Goal: Register for event/course

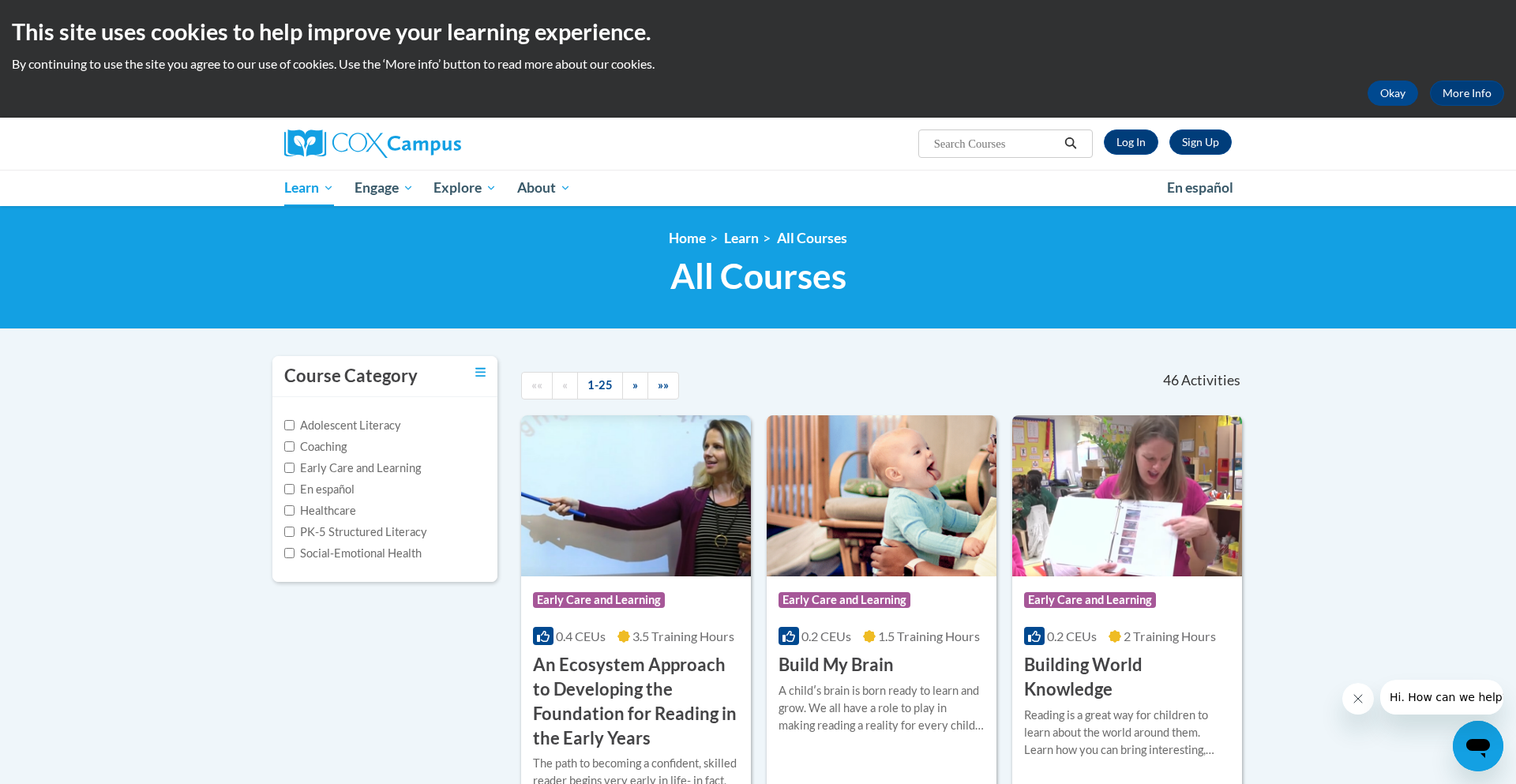
click at [390, 468] on label "Early Care and Learning" at bounding box center [353, 468] width 136 height 18
click at [294, 468] on input "Early Care and Learning" at bounding box center [289, 467] width 10 height 10
checkbox input "true"
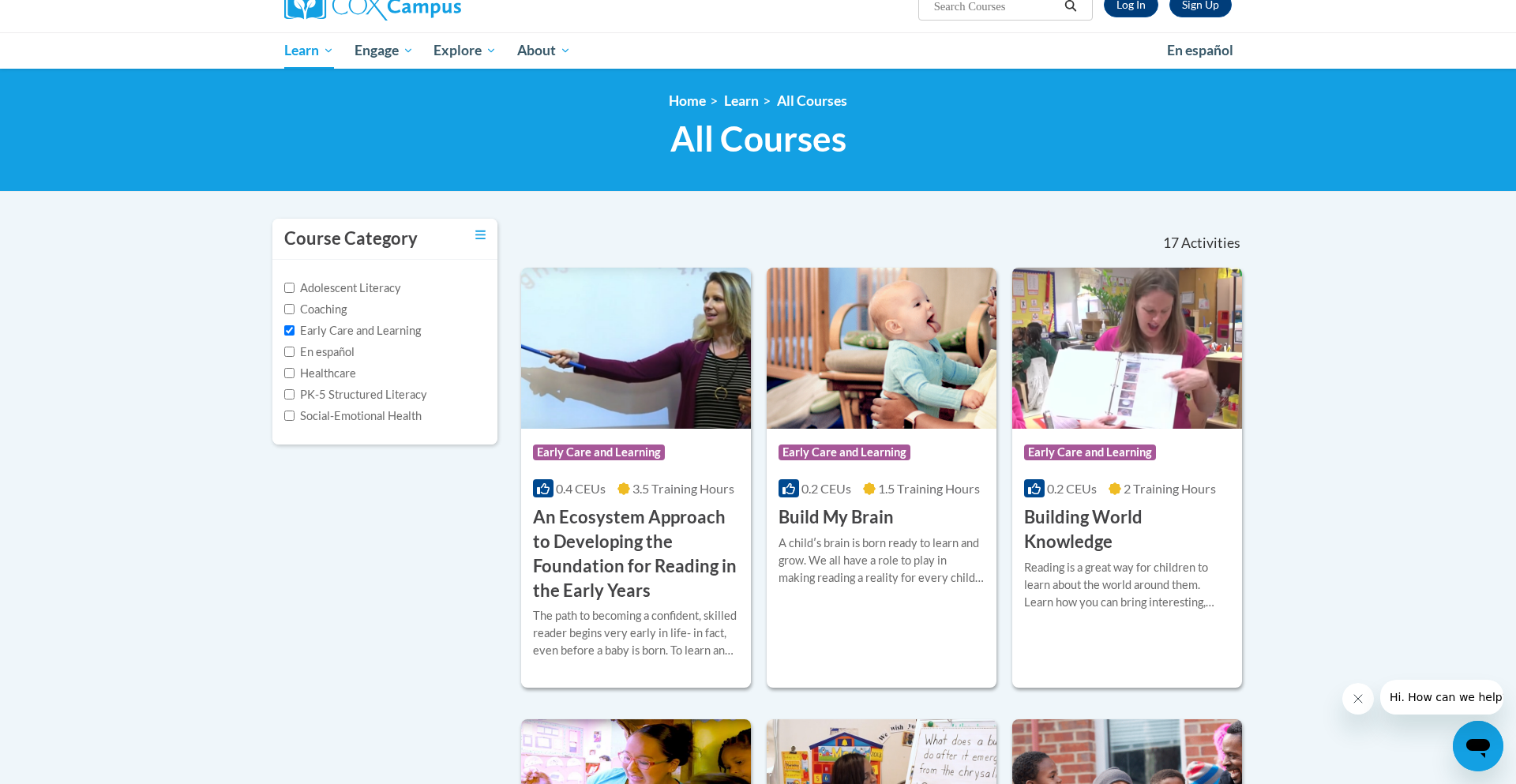
scroll to position [136, 0]
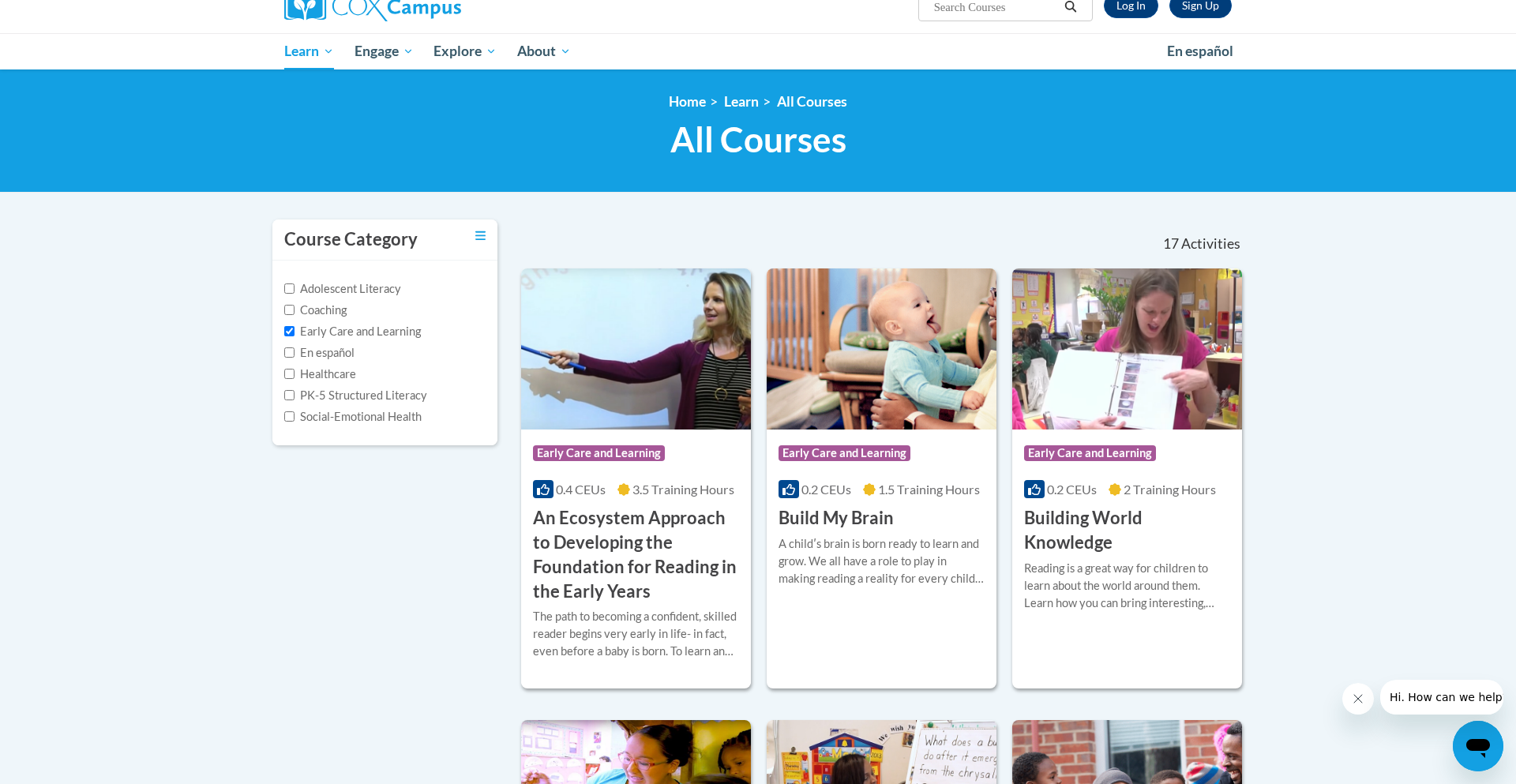
click at [1025, 2] on input "Search..." at bounding box center [996, 7] width 127 height 19
type input "building world knowledge"
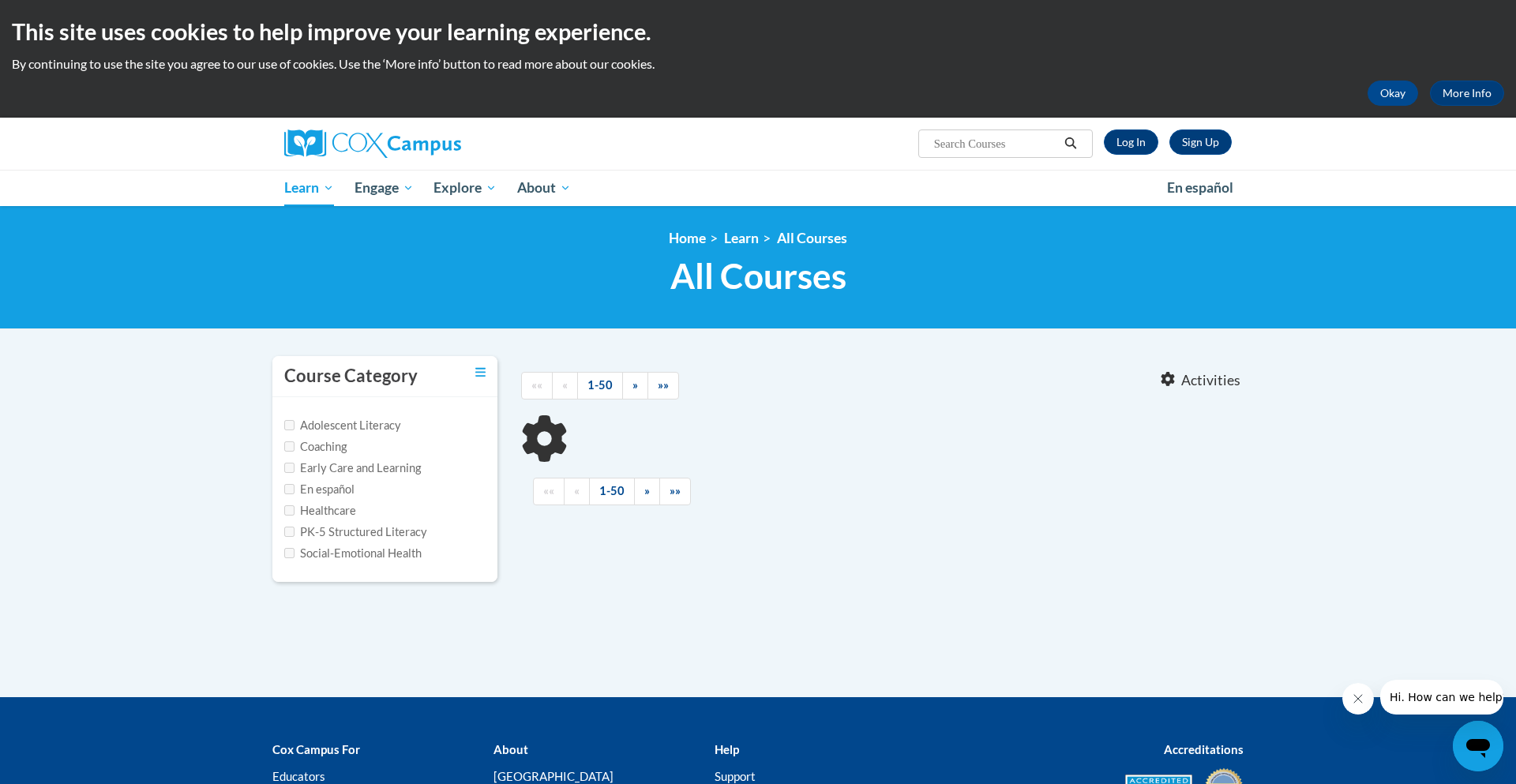
type input "building world knowledge"
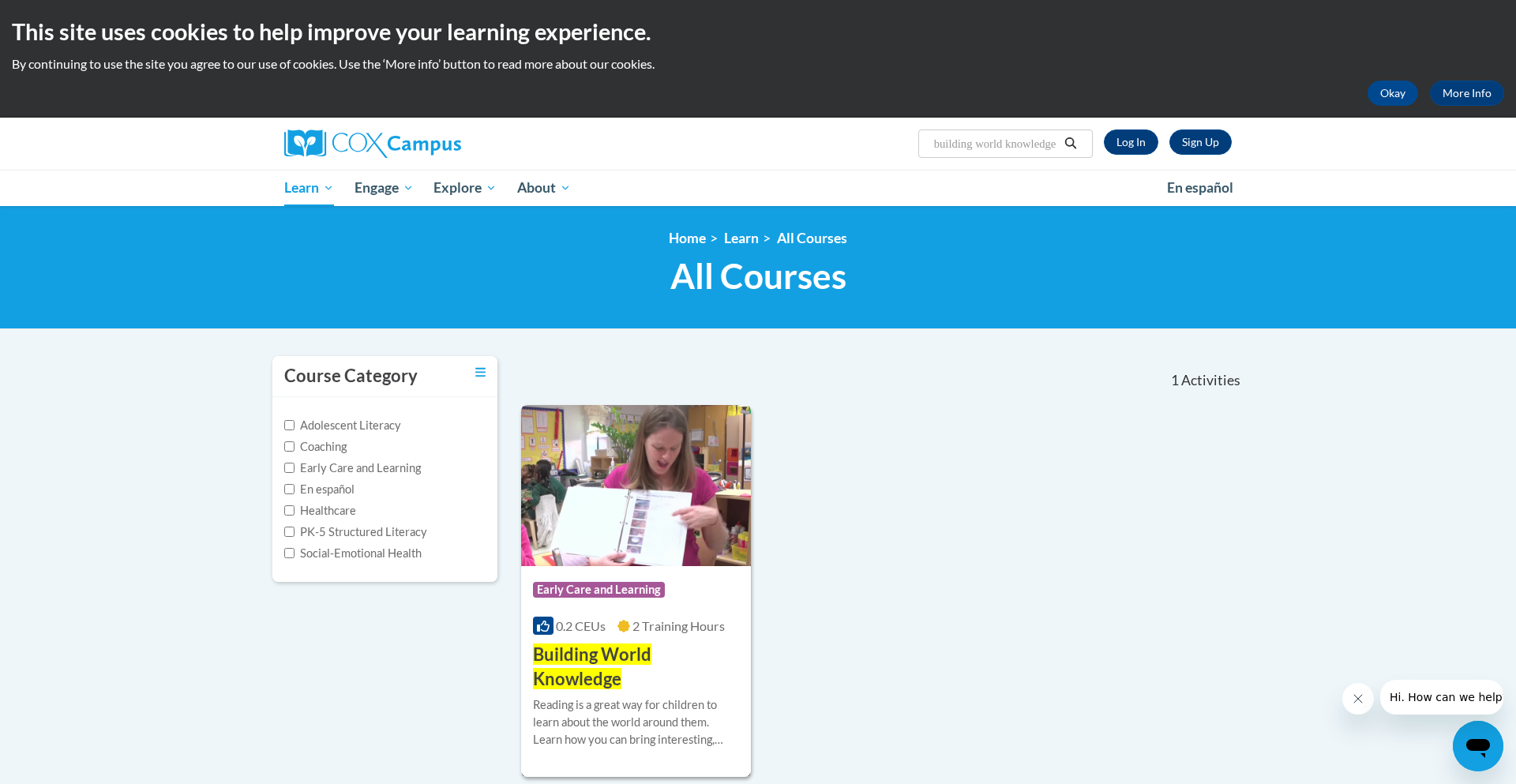
click at [590, 462] on img at bounding box center [636, 485] width 230 height 161
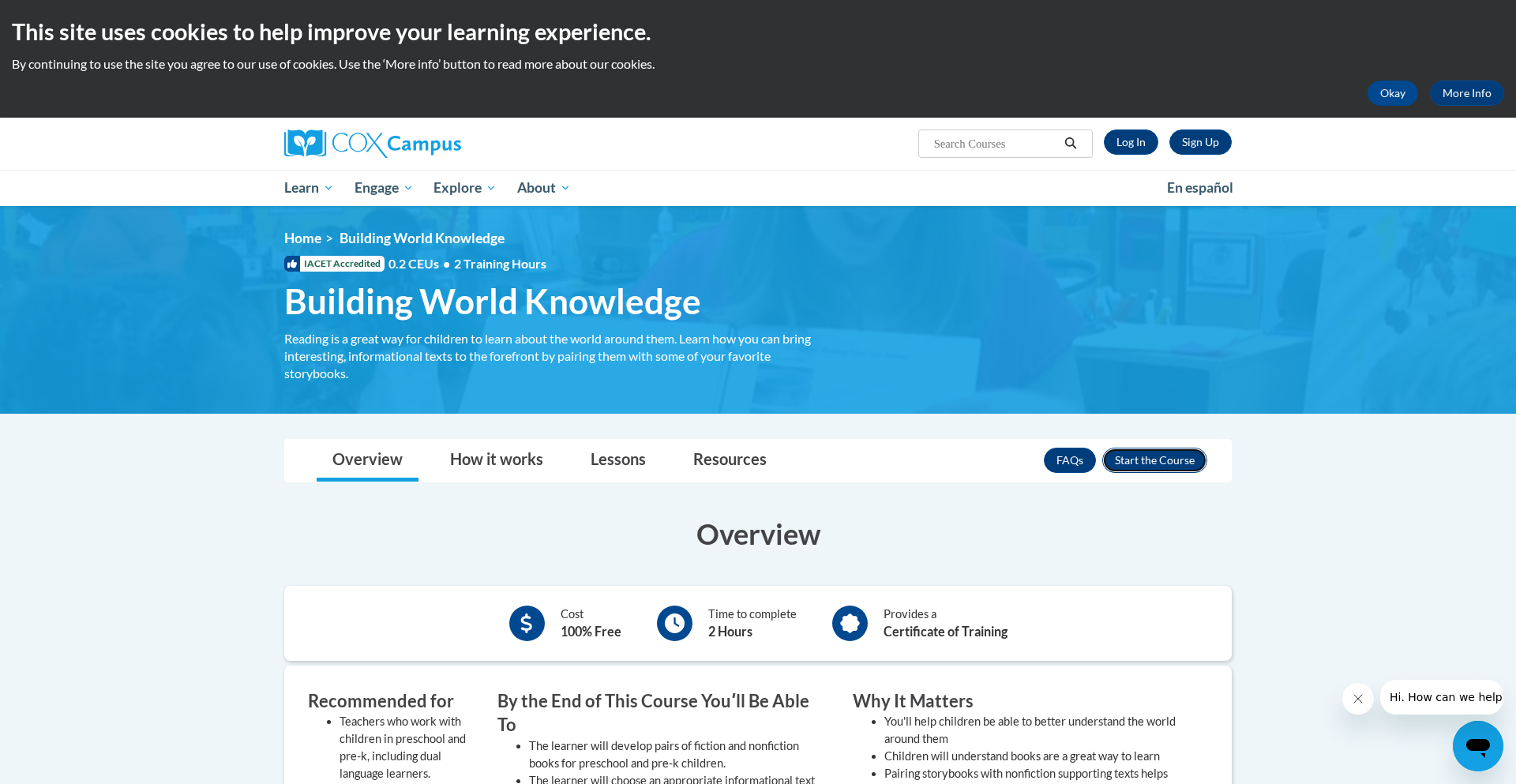
click at [1162, 458] on button "Enroll" at bounding box center [1154, 460] width 105 height 26
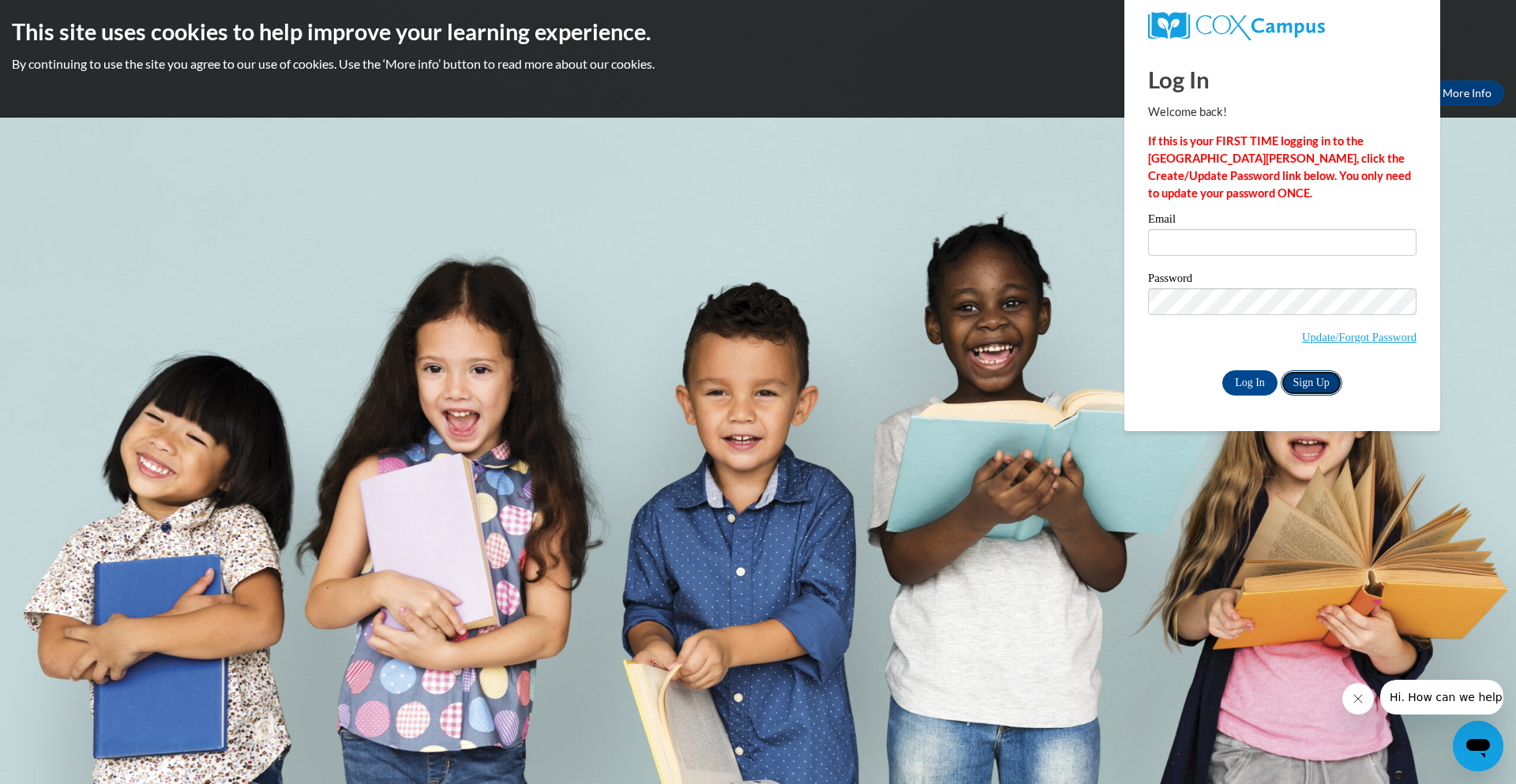
click at [1310, 387] on link "Sign Up" at bounding box center [1311, 383] width 62 height 26
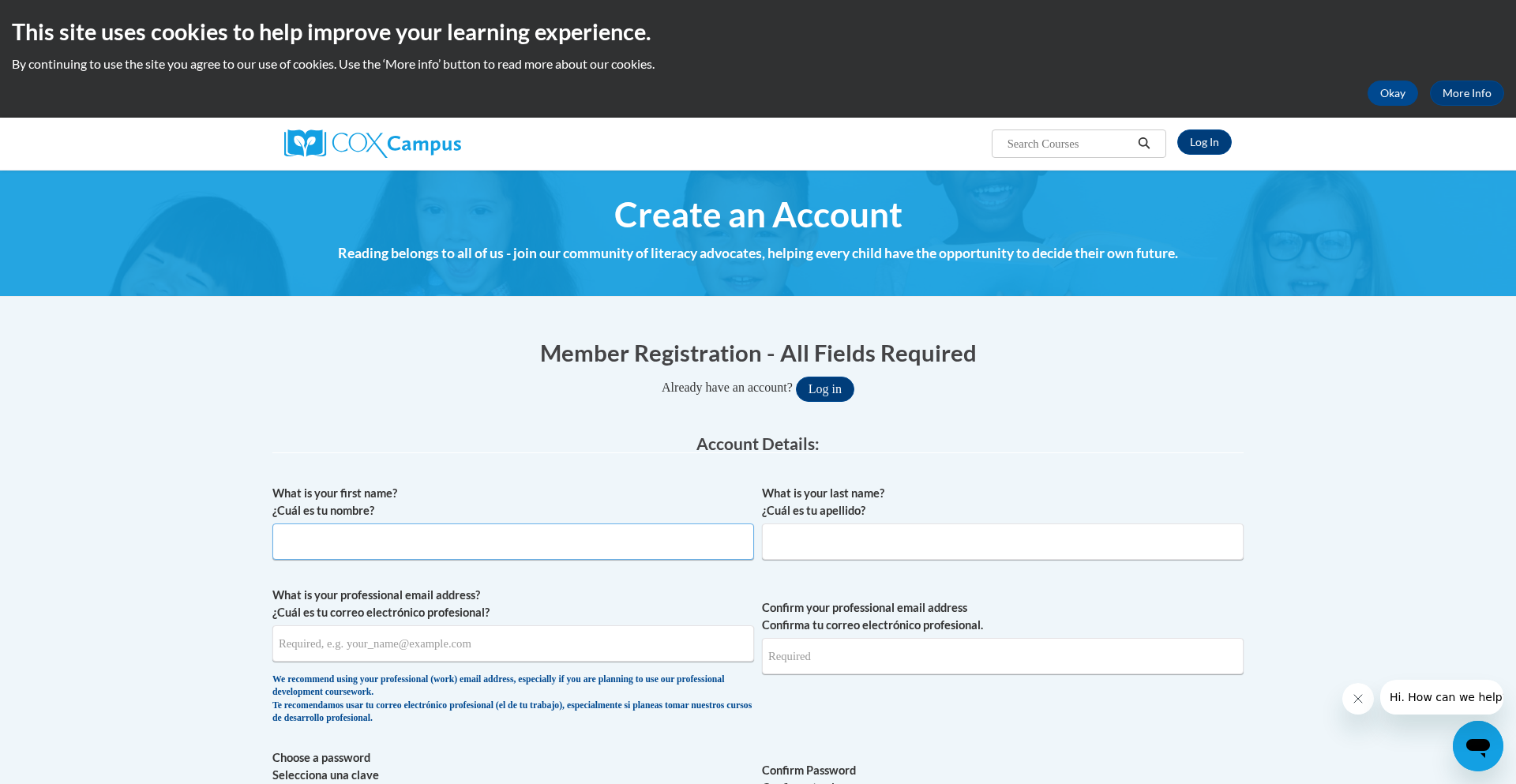
click at [432, 541] on input "What is your first name? ¿Cuál es tu nombre?" at bounding box center [513, 541] width 482 height 36
type input "Mikayla"
type input "Courtney"
click at [330, 649] on input "What is your professional email address? ¿Cuál es tu correo electrónico profesi…" at bounding box center [513, 643] width 482 height 36
type input "mikaylajcourtney@gmail.com"
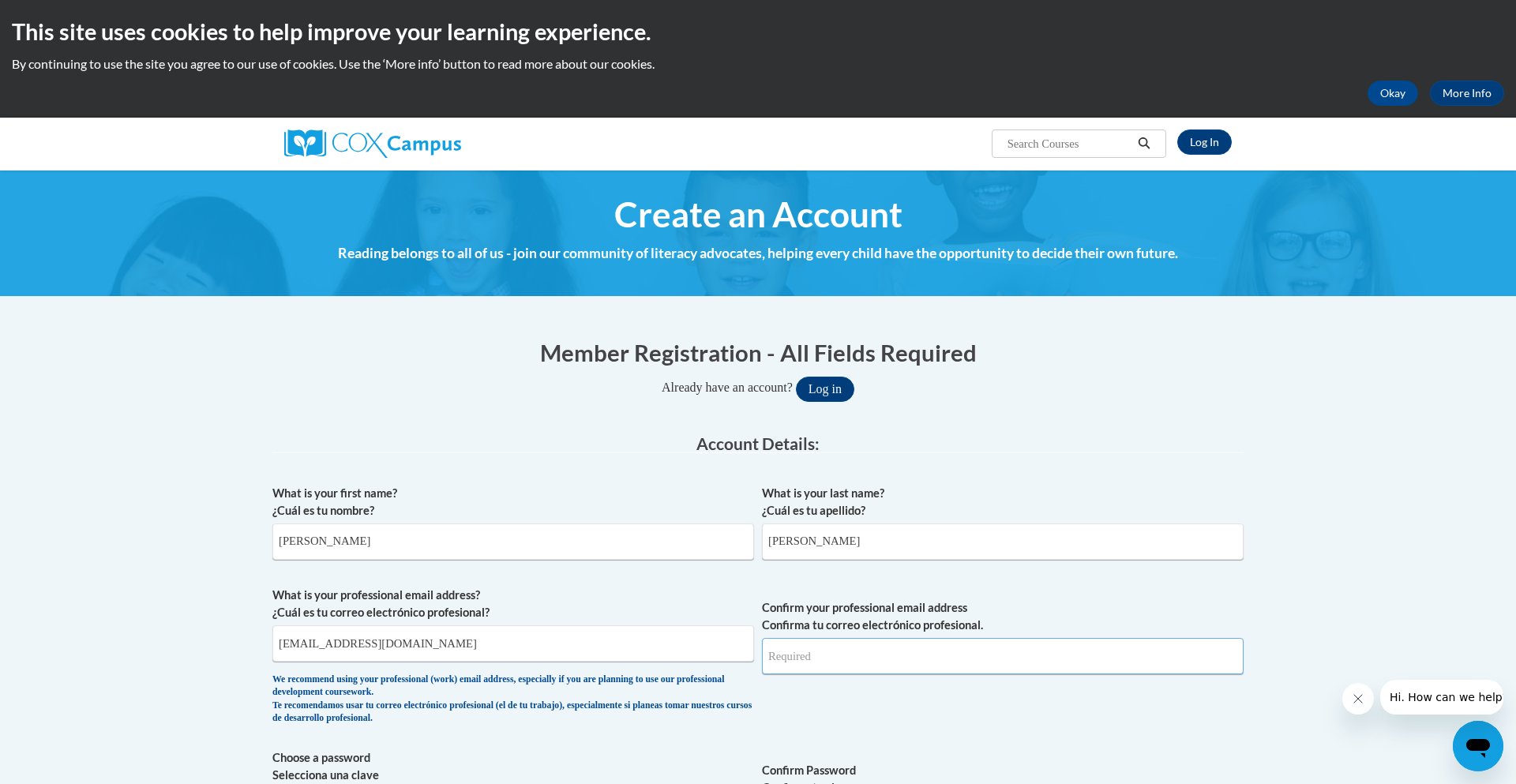
type input "mikaylajcourtney@gmail.com"
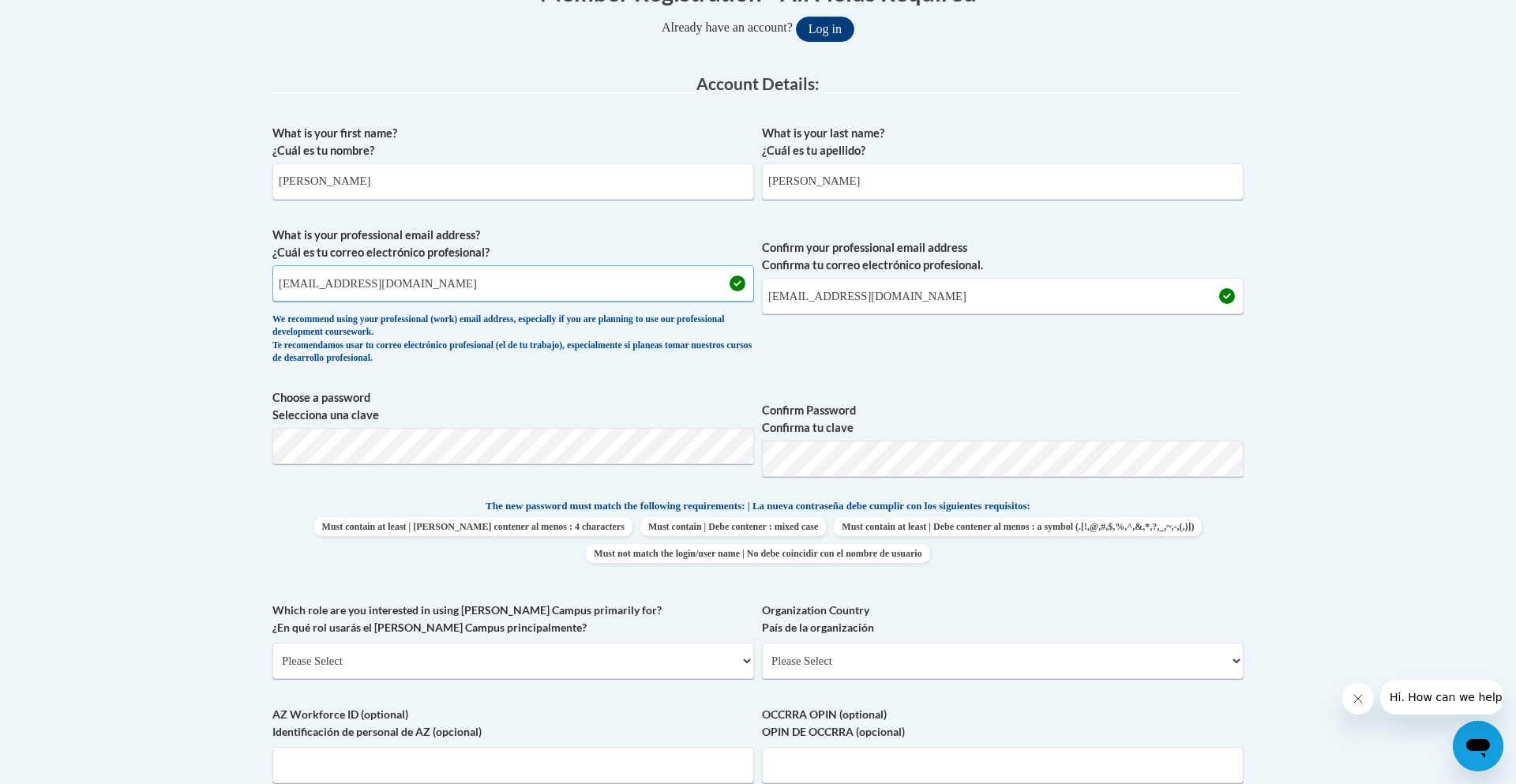
scroll to position [386, 0]
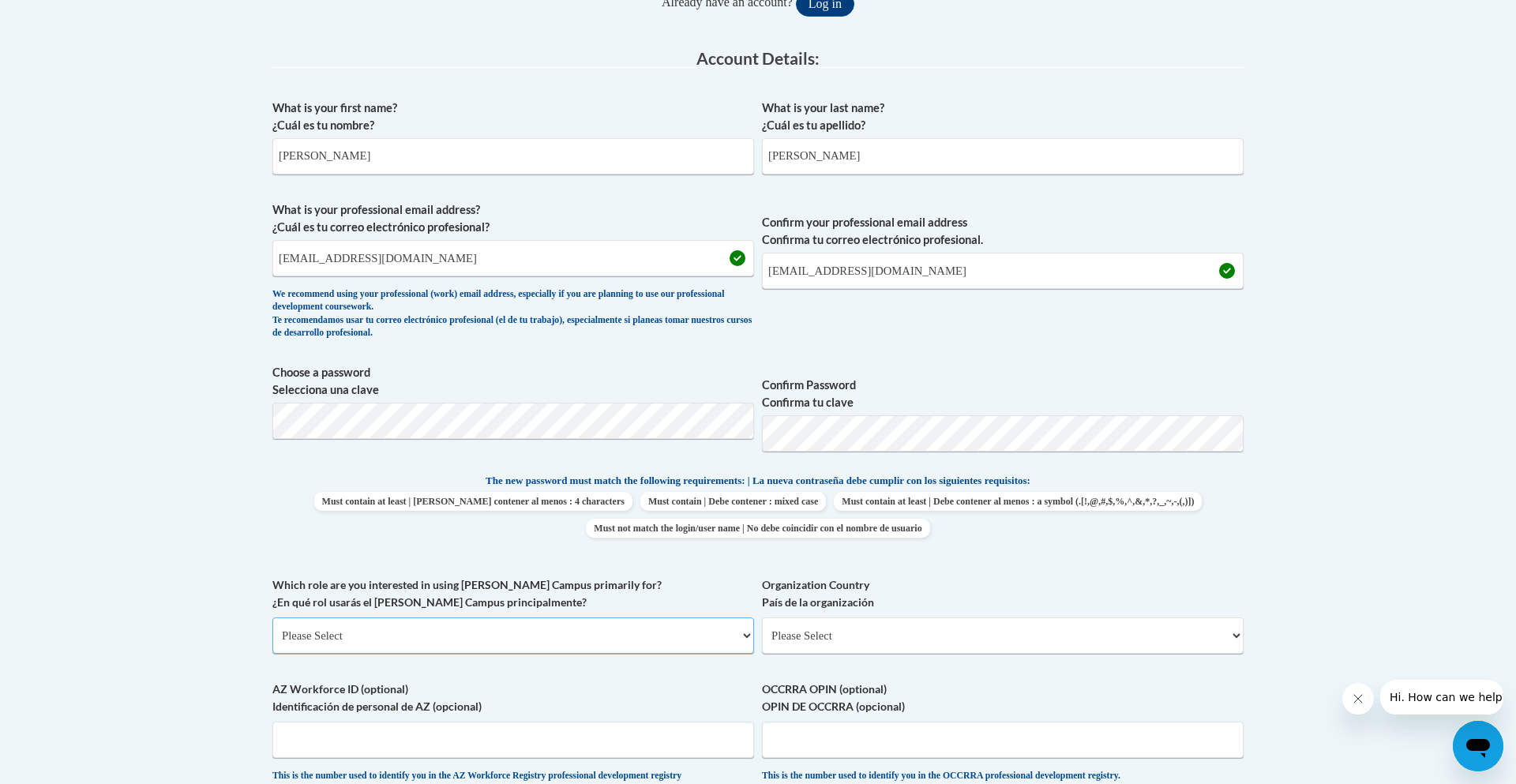
click at [535, 630] on select "Please Select College/University | Colegio/Universidad Community/Nonprofit Part…" at bounding box center [513, 635] width 482 height 36
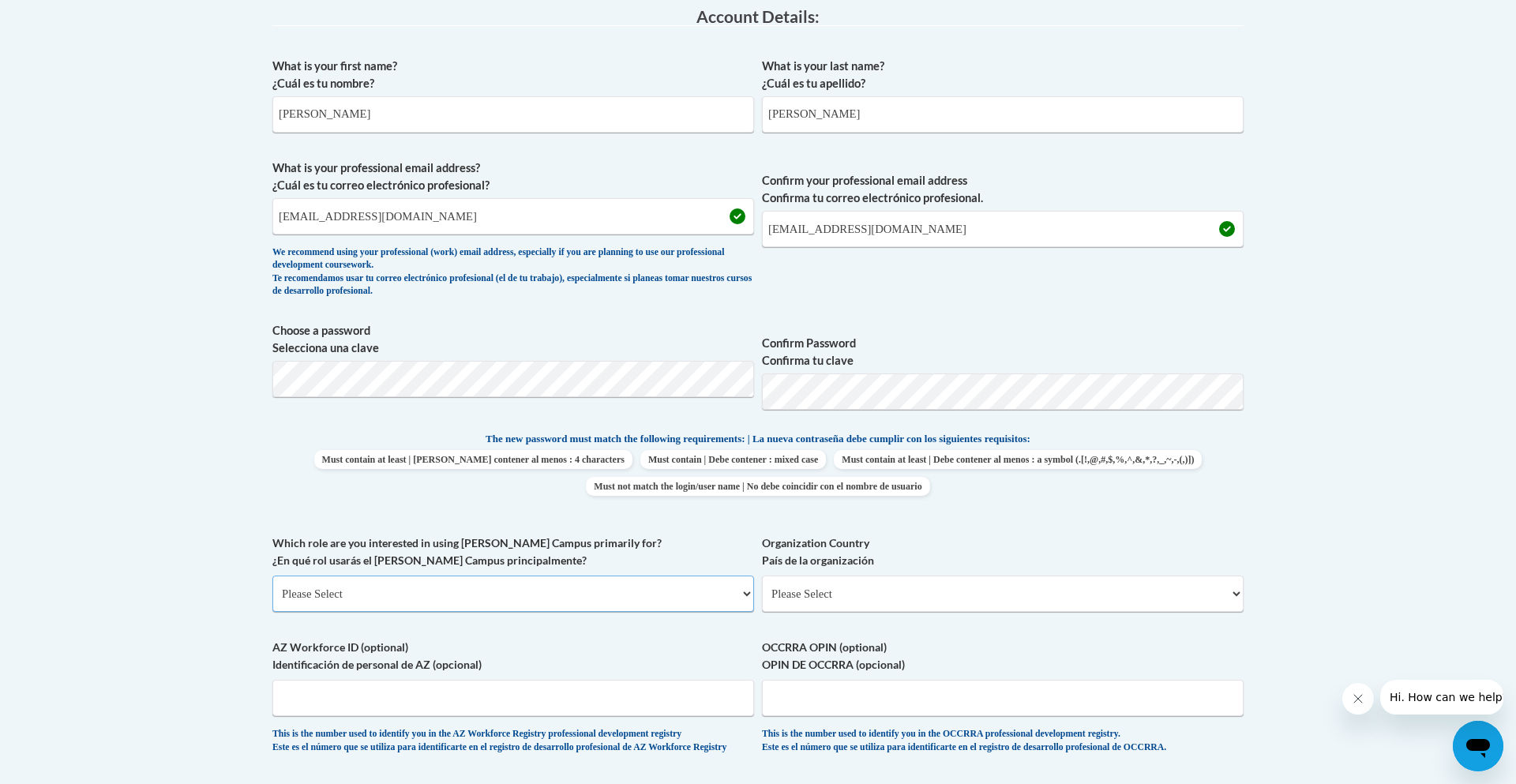
scroll to position [428, 0]
click at [654, 600] on select "Please Select College/University | Colegio/Universidad Community/Nonprofit Part…" at bounding box center [513, 592] width 482 height 36
select select "fbf2d438-af2f-41f8-98f1-81c410e29de3"
click at [273, 575] on select "Please Select College/University | Colegio/Universidad Community/Nonprofit Part…" at bounding box center [513, 592] width 482 height 36
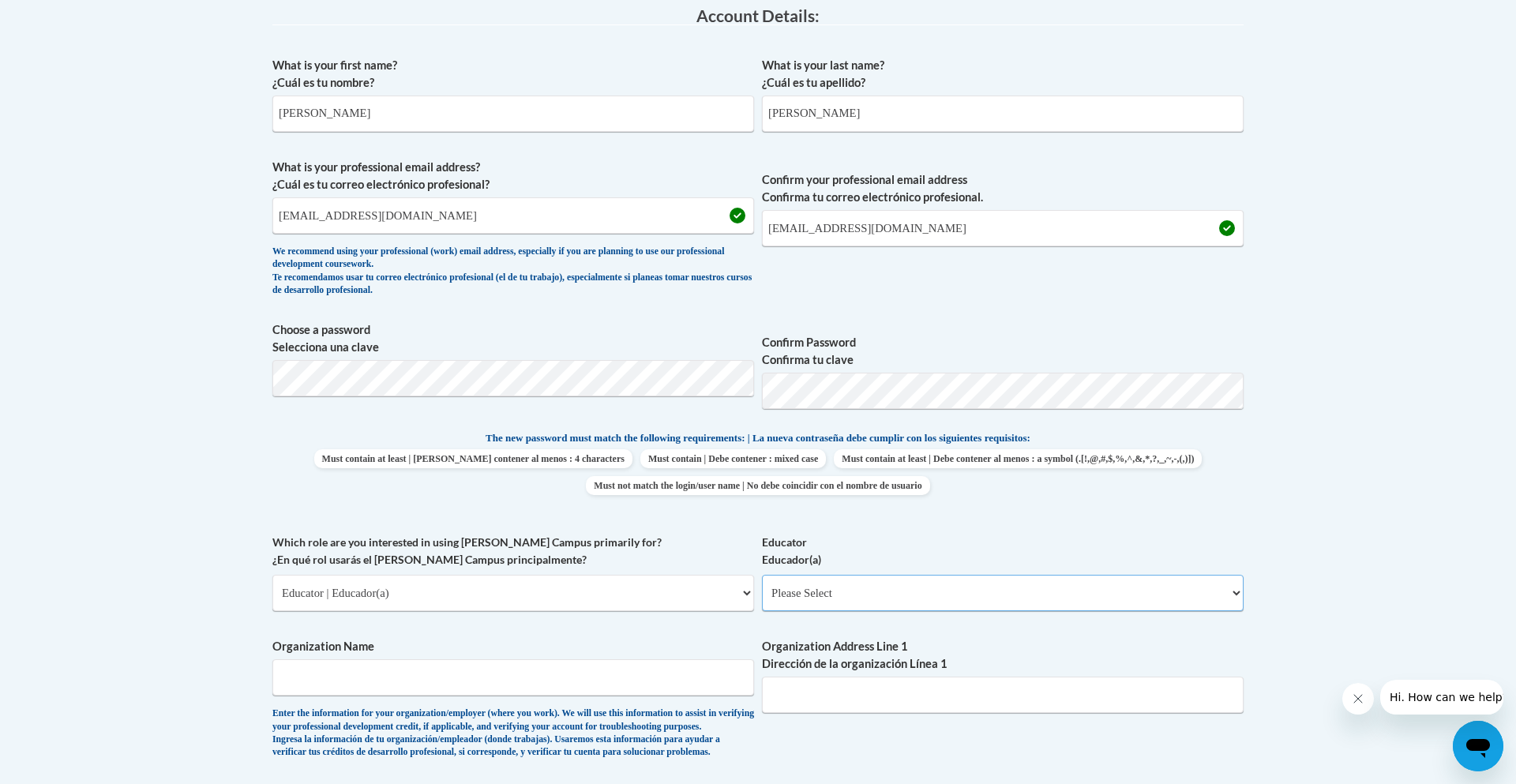
click at [903, 587] on select "Please Select Early Learning/Daycare Teacher/Family Home Care Provider | Maestr…" at bounding box center [1002, 592] width 482 height 36
select select "5e2af403-4f2c-4e49-a02f-103e55d7b75b"
click at [762, 575] on select "Please Select Early Learning/Daycare Teacher/Family Home Care Provider | Maestr…" at bounding box center [1002, 592] width 482 height 36
click at [855, 592] on select "Please Select Early Learning/Daycare Teacher/Family Home Care Provider | Maestr…" at bounding box center [1002, 592] width 482 height 36
click at [686, 669] on input "Organization Name" at bounding box center [513, 677] width 482 height 36
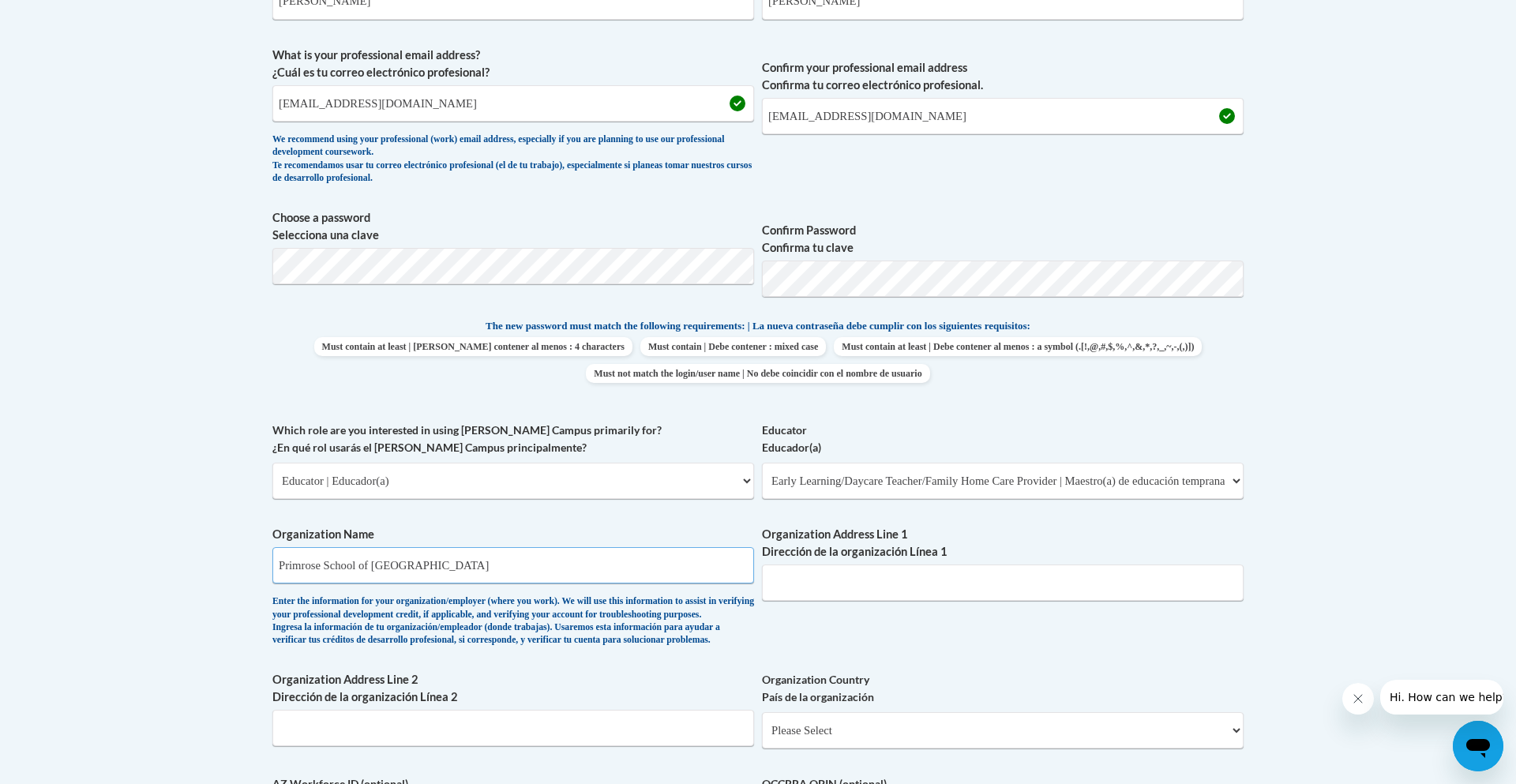
scroll to position [556, 0]
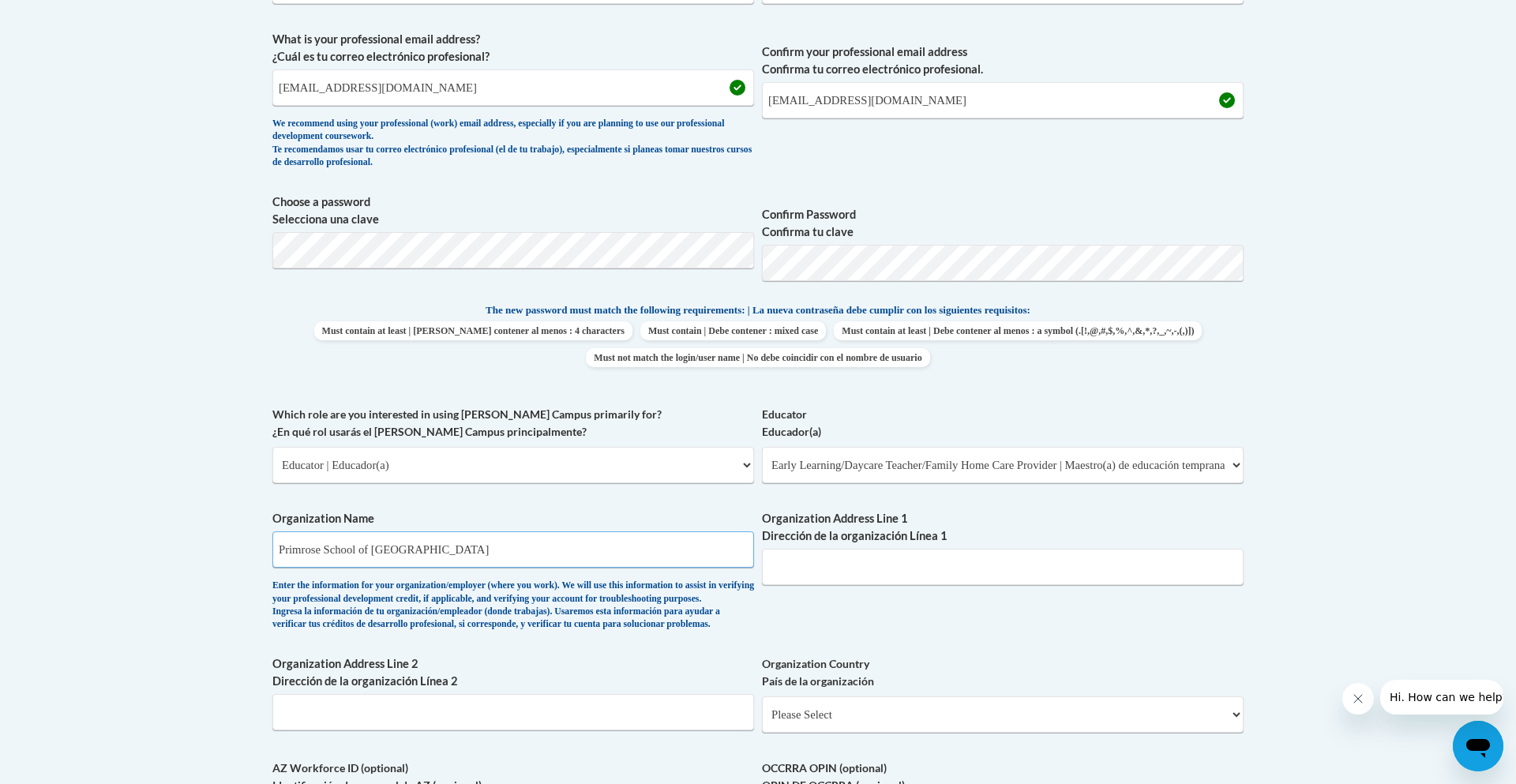
type input "Primrose School of Wellington"
click at [902, 556] on input "Organization Address Line 1 Dirección de la organización Línea 1" at bounding box center [1002, 566] width 482 height 36
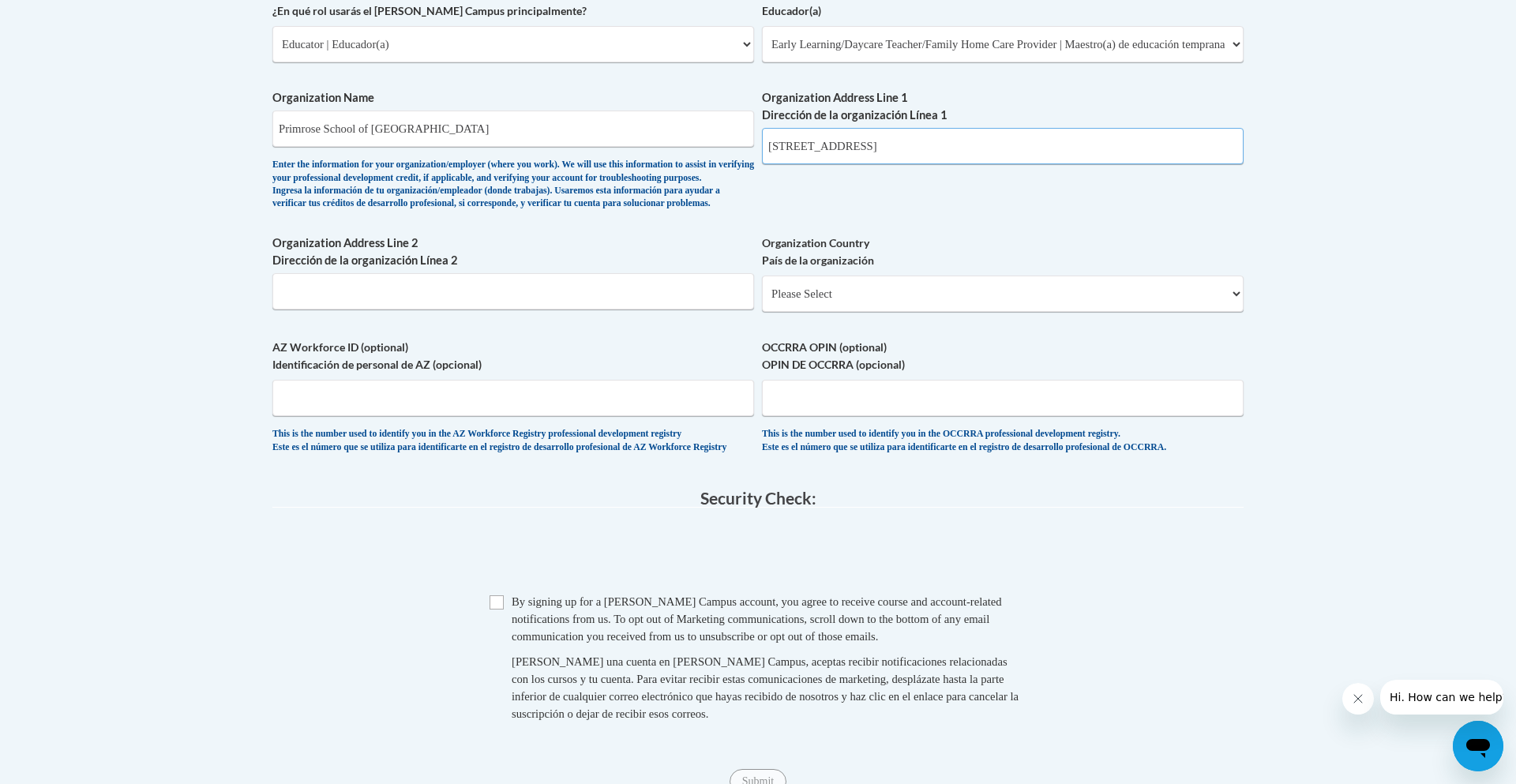
scroll to position [984, 0]
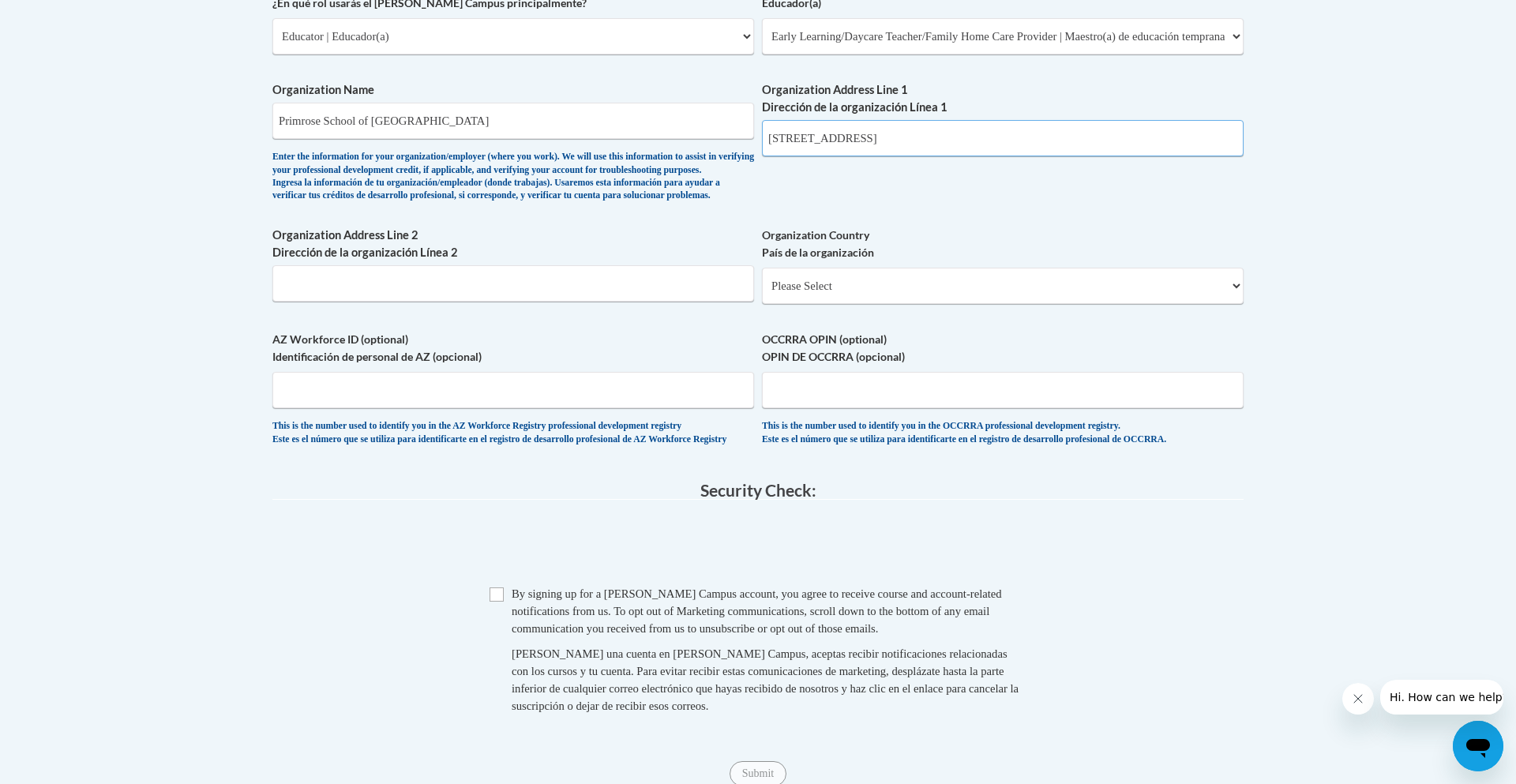
type input "3708 Flower Mound Rd Flower Mound, TX 75022"
click at [838, 304] on select "Please Select United States | Estados Unidos Outside of the United States | Fue…" at bounding box center [1002, 285] width 482 height 36
select select "ad49bcad-a171-4b2e-b99c-48b446064914"
click at [762, 293] on select "Please Select United States | Estados Unidos Outside of the United States | Fue…" at bounding box center [1002, 285] width 482 height 36
select select
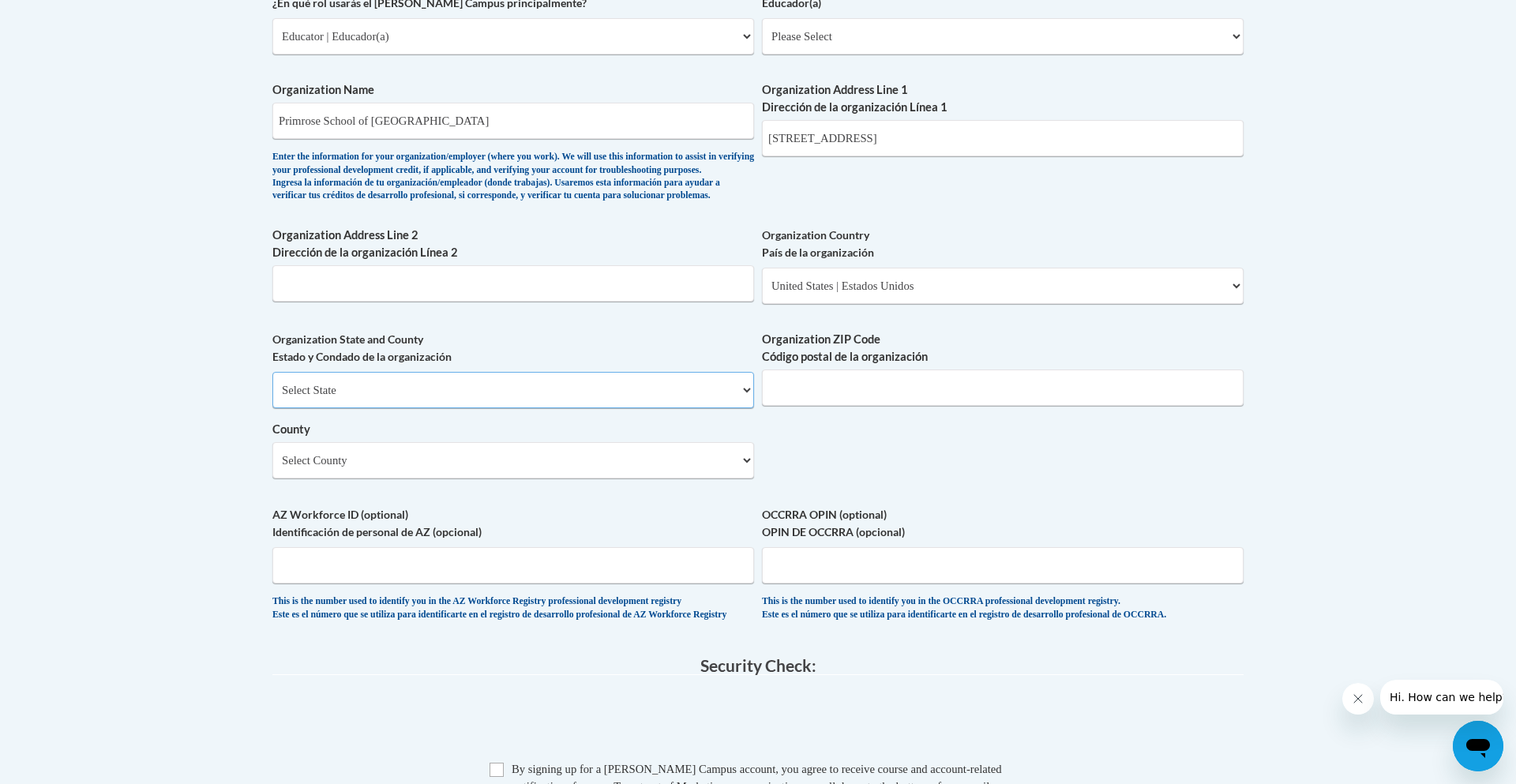
click at [600, 408] on select "Select State Alabama Alaska Arizona Arkansas California Colorado Connecticut De…" at bounding box center [513, 390] width 482 height 36
select select "Texas"
click at [273, 398] on select "Select State Alabama Alaska Arizona Arkansas California Colorado Connecticut De…" at bounding box center [513, 390] width 482 height 36
click at [930, 406] on input "Organization ZIP Code Código postal de la organización" at bounding box center [1002, 387] width 482 height 36
type input "75022"
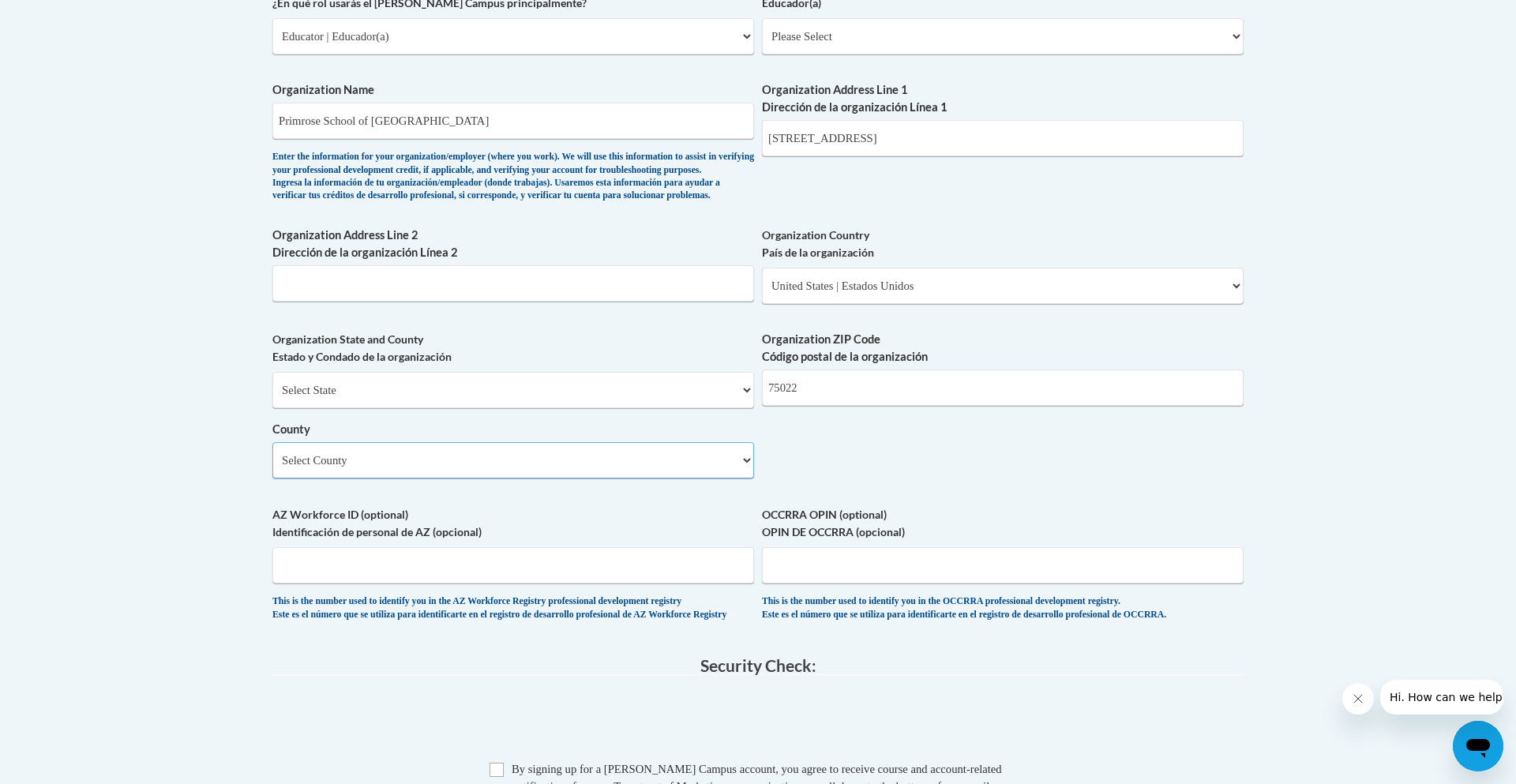
click at [414, 479] on select "Select County Anderson Andrews Angelina Aransas Archer Armstrong Atascosa Austi…" at bounding box center [513, 459] width 482 height 36
select select "Denton"
click at [273, 468] on select "Select County Anderson Andrews Angelina Aransas Archer Armstrong Atascosa Austi…" at bounding box center [513, 459] width 482 height 36
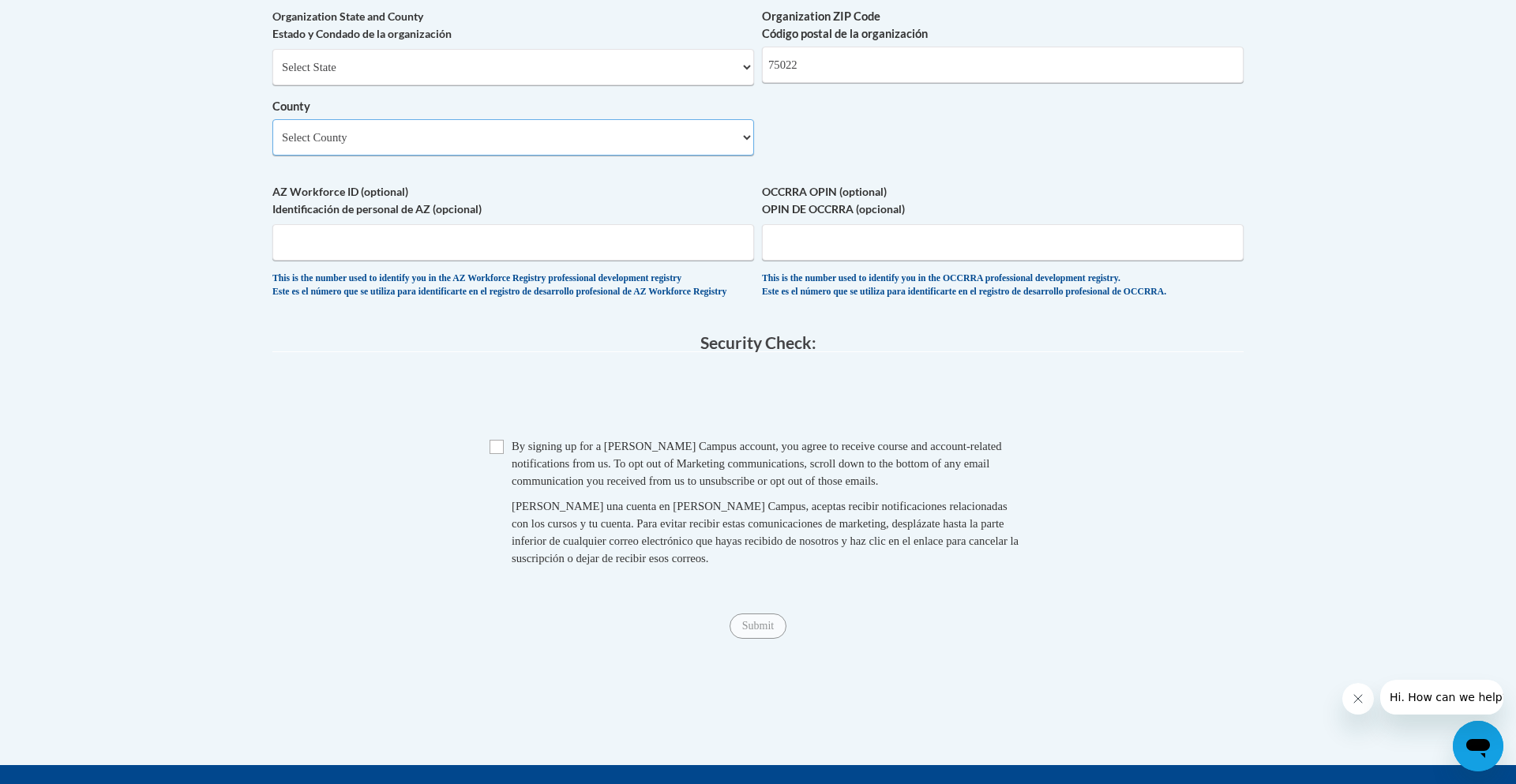
scroll to position [1310, 0]
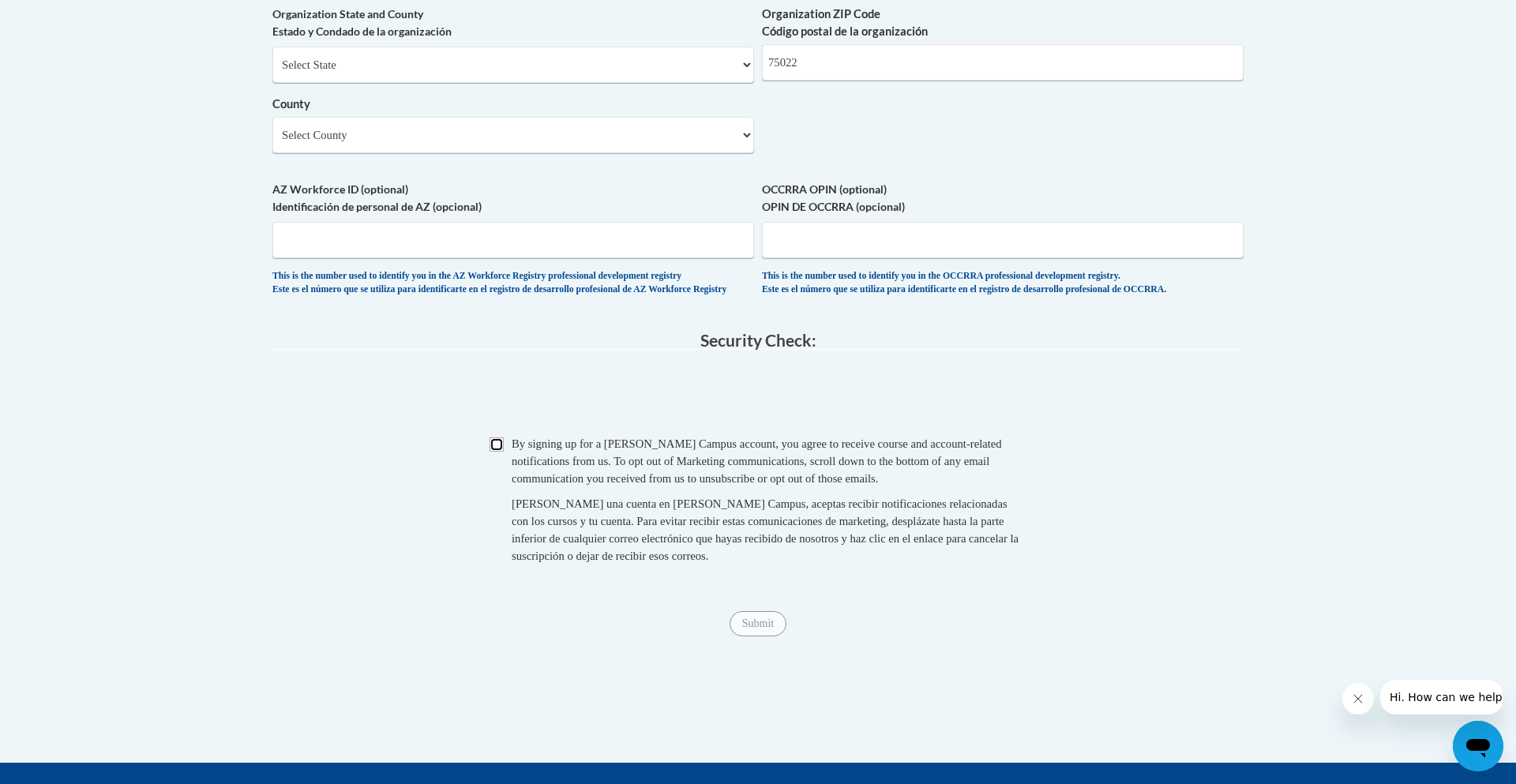
click at [493, 451] on input "Checkbox" at bounding box center [497, 445] width 14 height 14
checkbox input "true"
click at [772, 636] on input "Submit" at bounding box center [758, 624] width 57 height 26
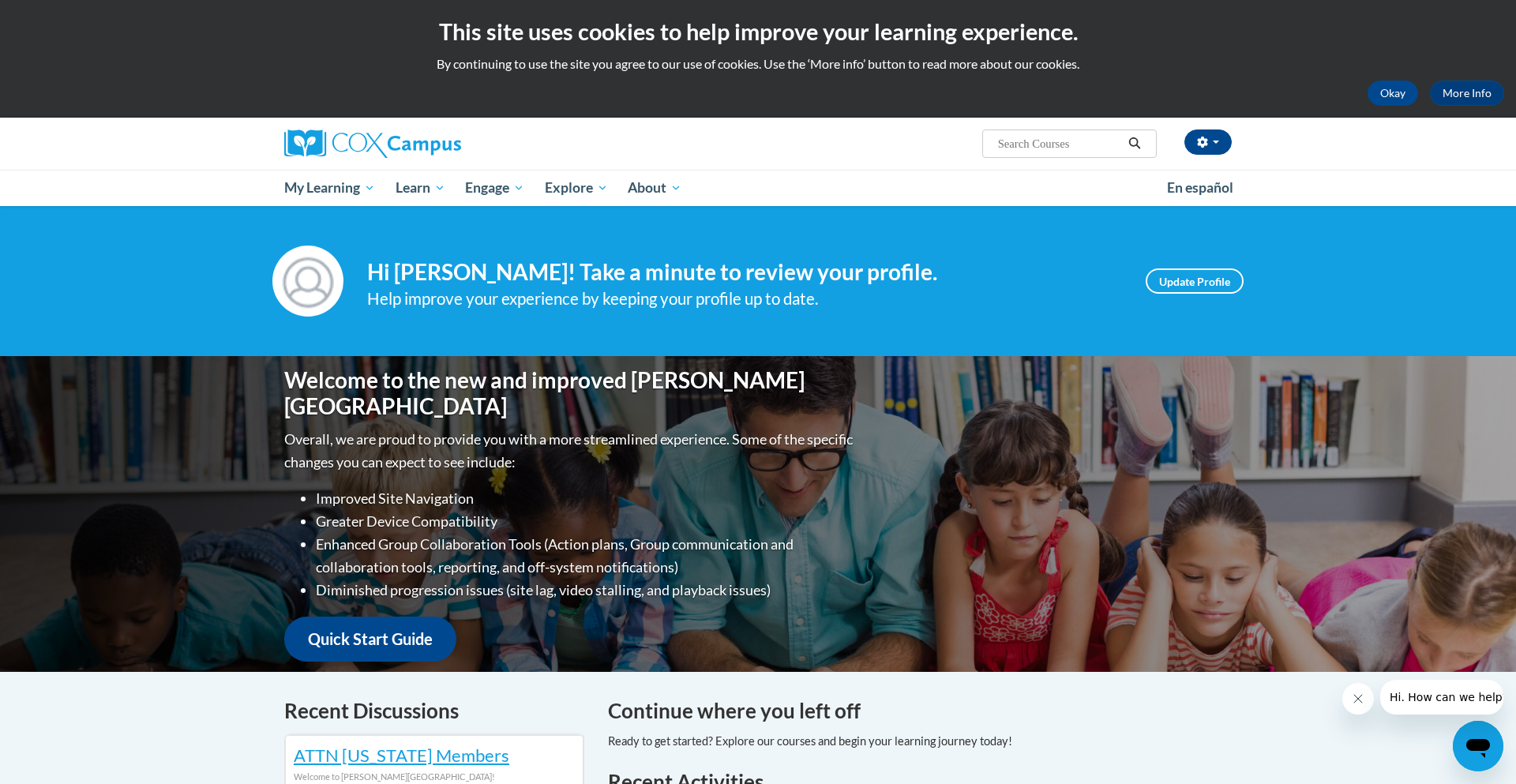
click at [1094, 149] on input "Search..." at bounding box center [1060, 143] width 127 height 19
type input "building world knowledge"
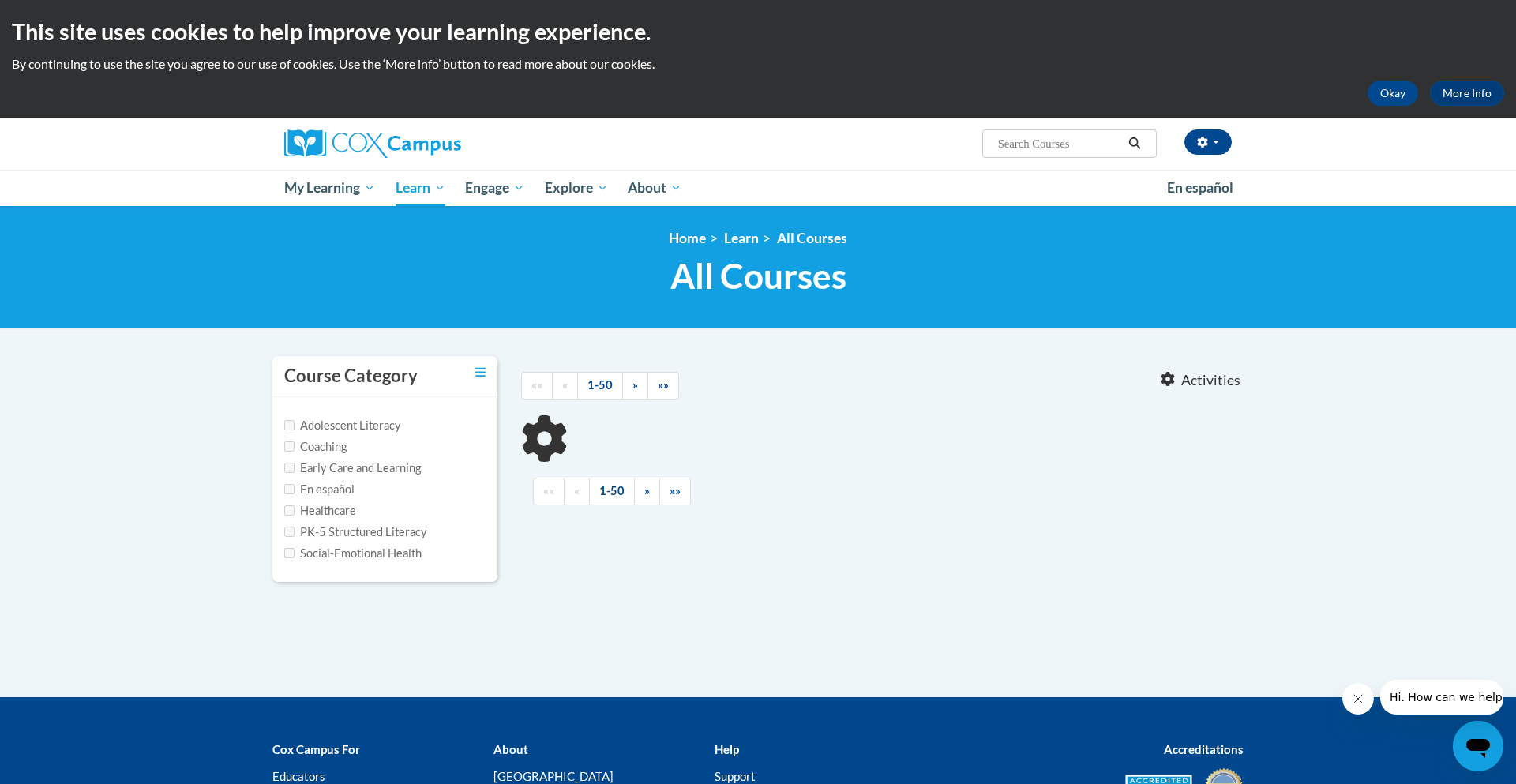
type input "building world knowledge"
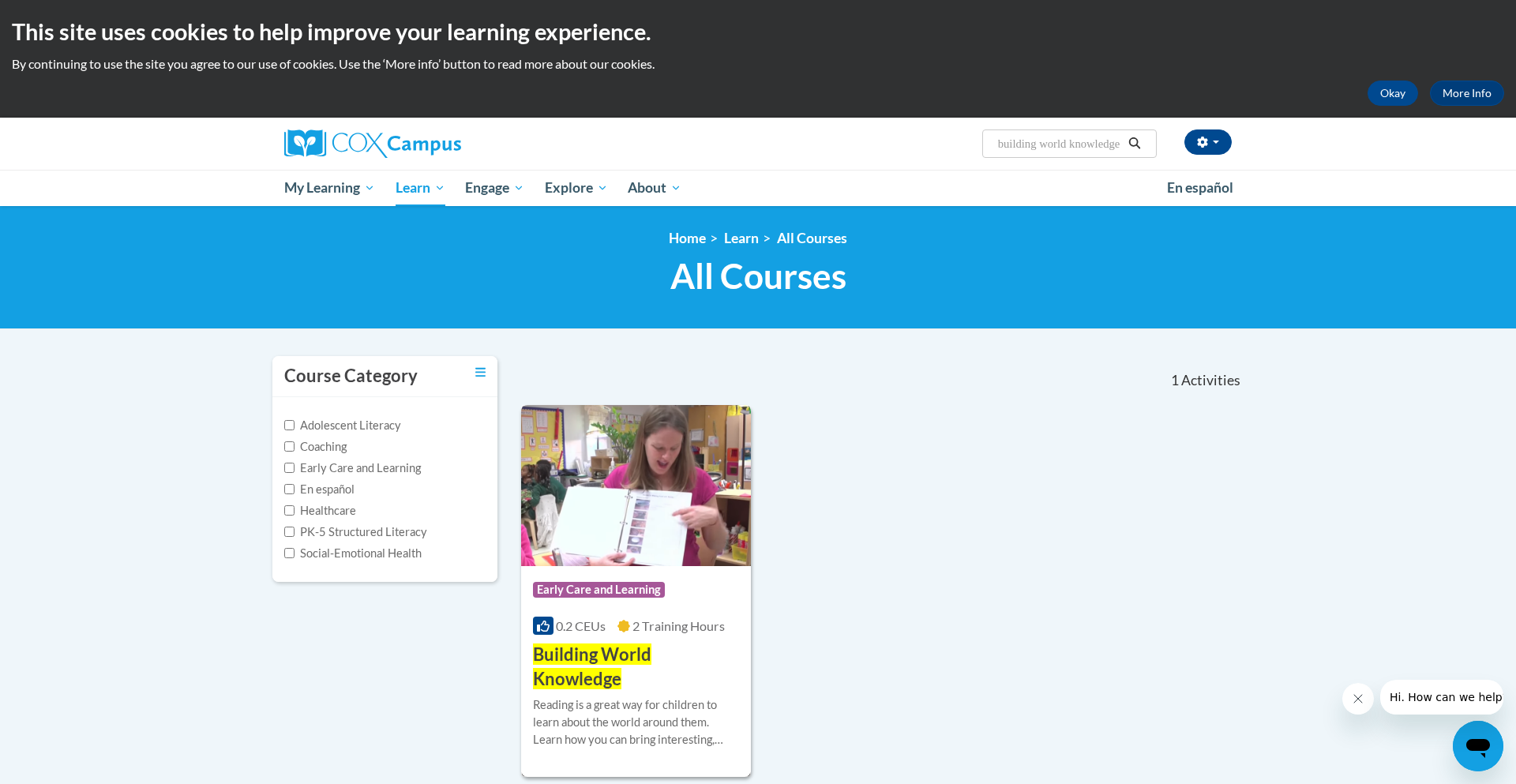
click at [672, 569] on div "Course Category: Early Care and Learning 0.2 CEUs 2 Training Hours COURSE Build…" at bounding box center [636, 628] width 230 height 126
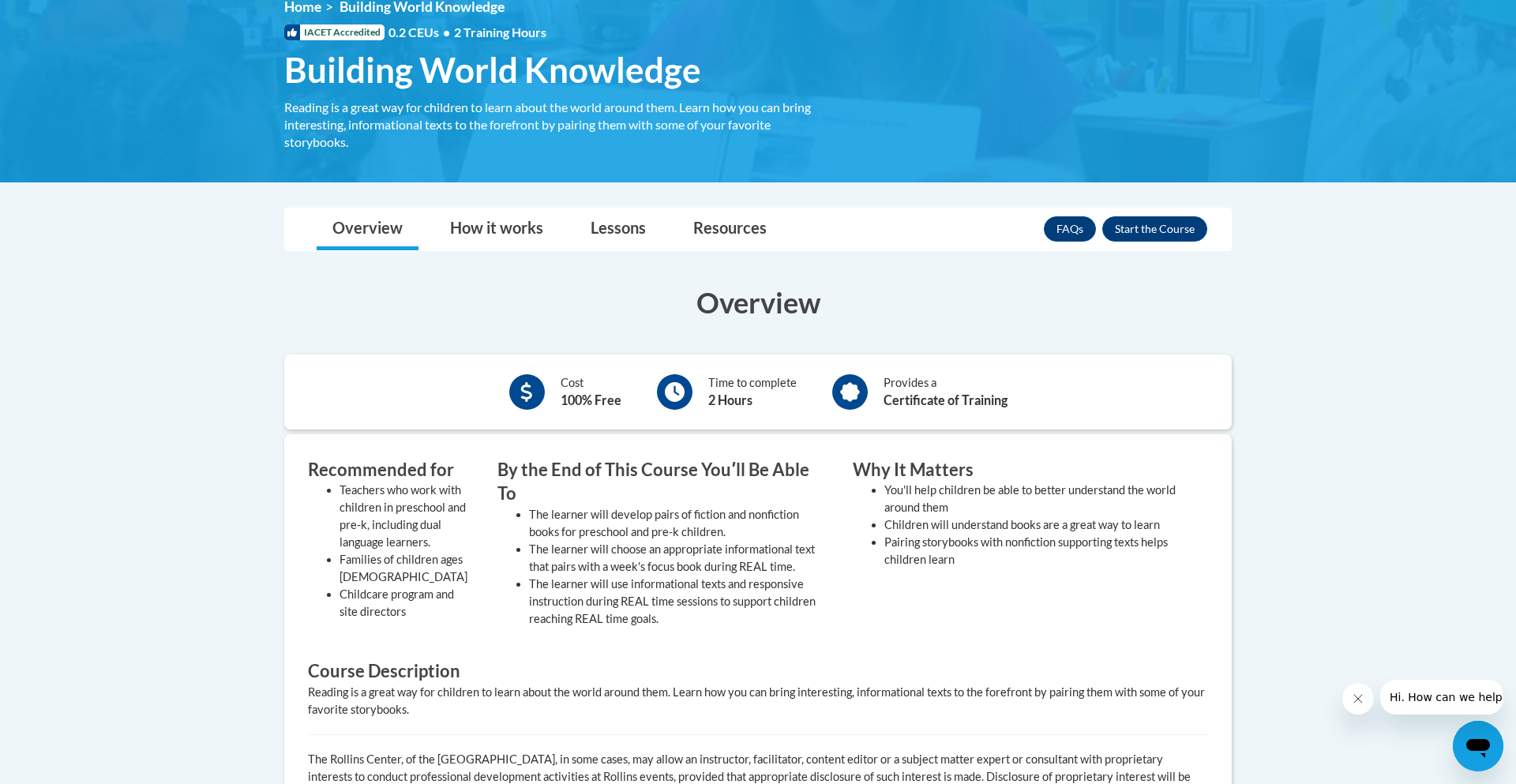
scroll to position [261, 0]
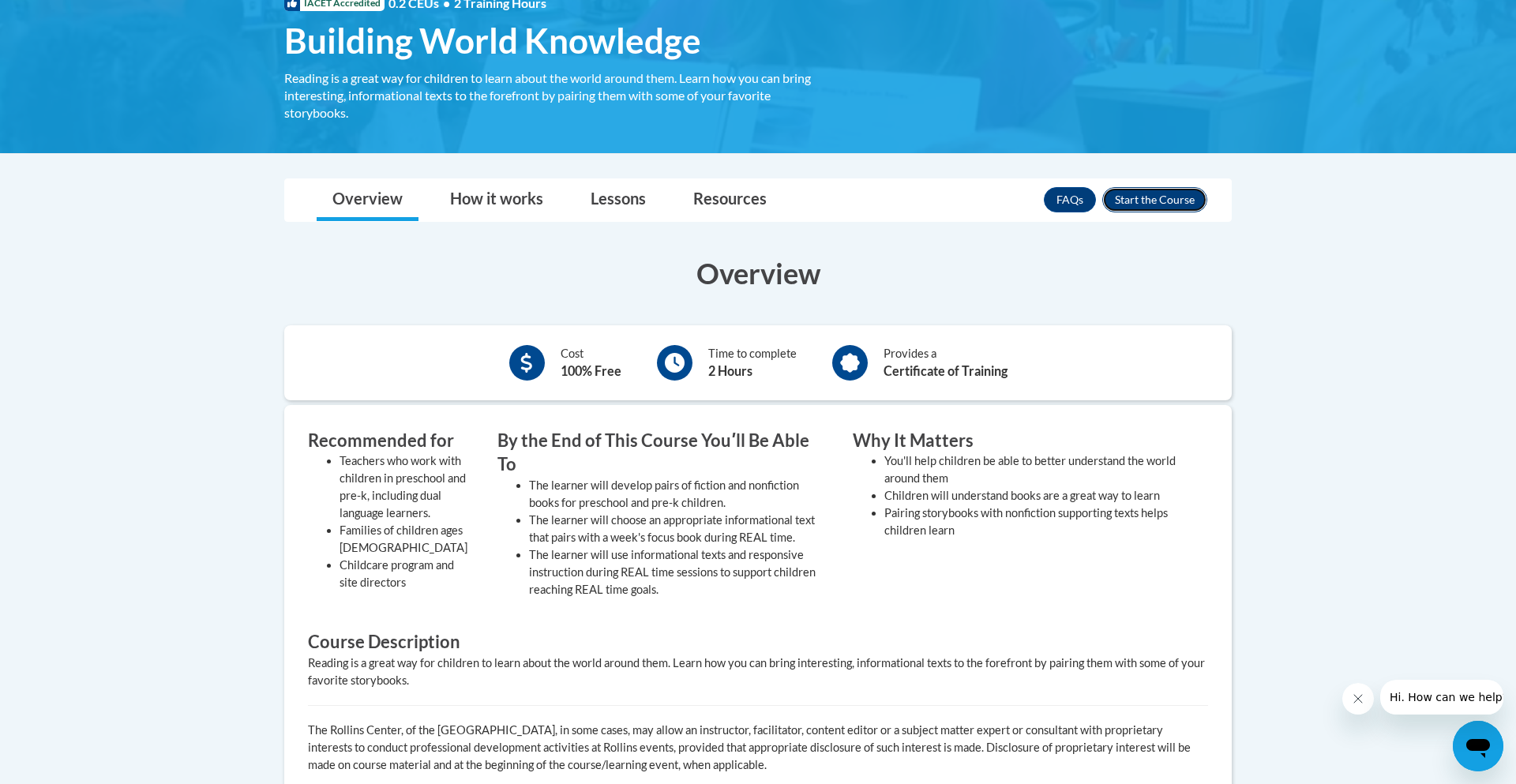
click at [1160, 201] on button "Enroll" at bounding box center [1154, 200] width 105 height 26
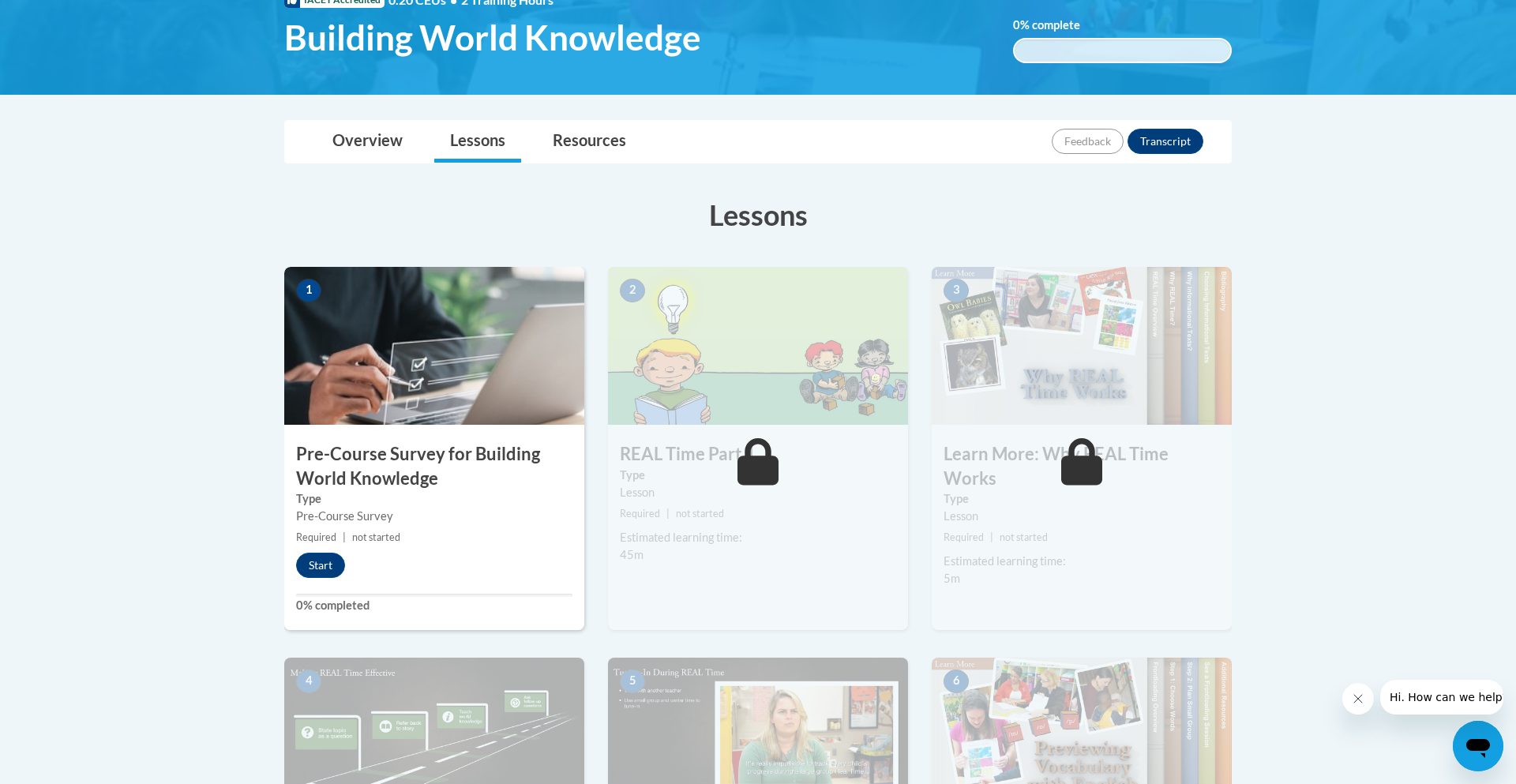
scroll to position [265, 0]
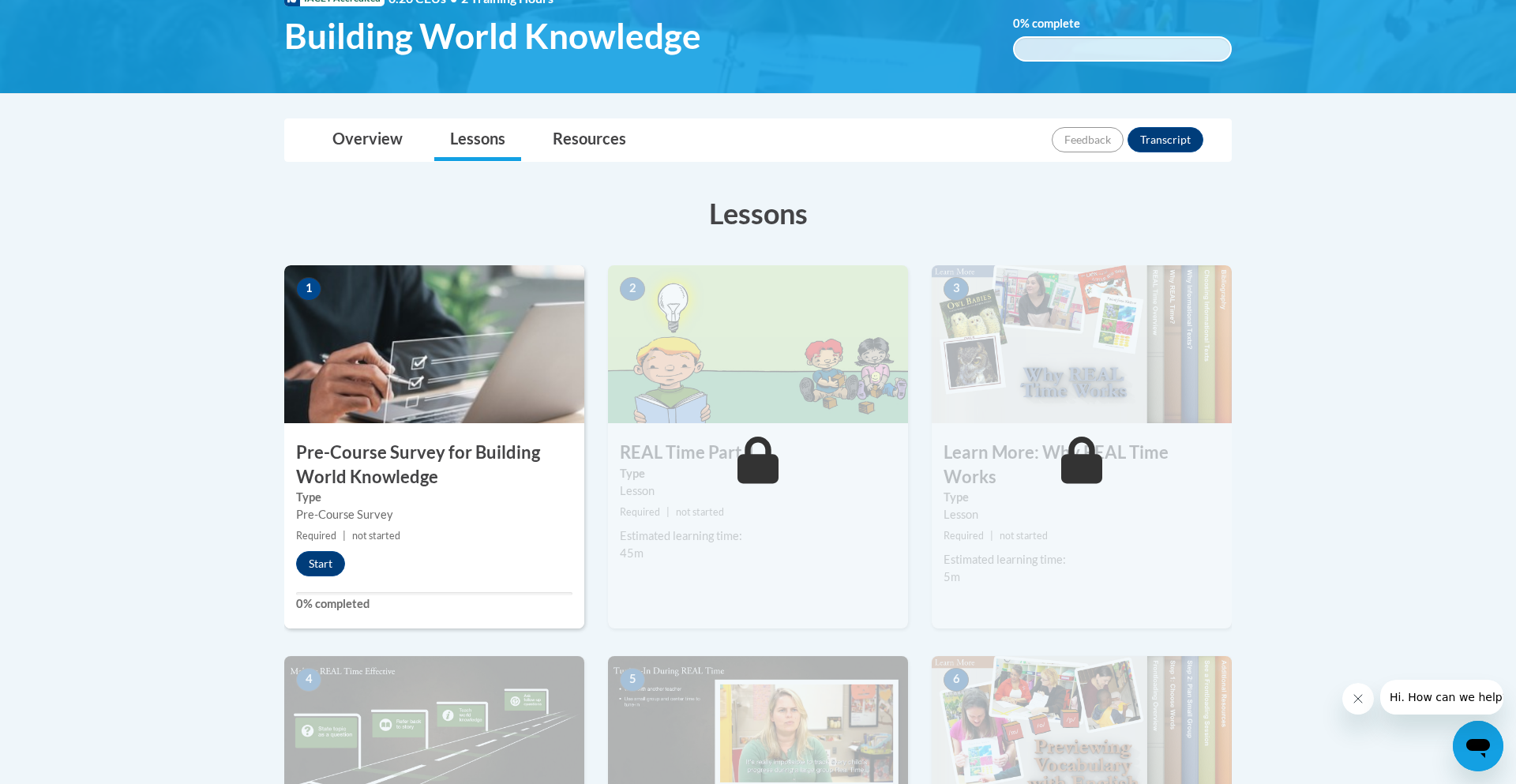
click at [426, 419] on img at bounding box center [435, 344] width 300 height 158
click at [321, 563] on button "Start" at bounding box center [320, 564] width 49 height 26
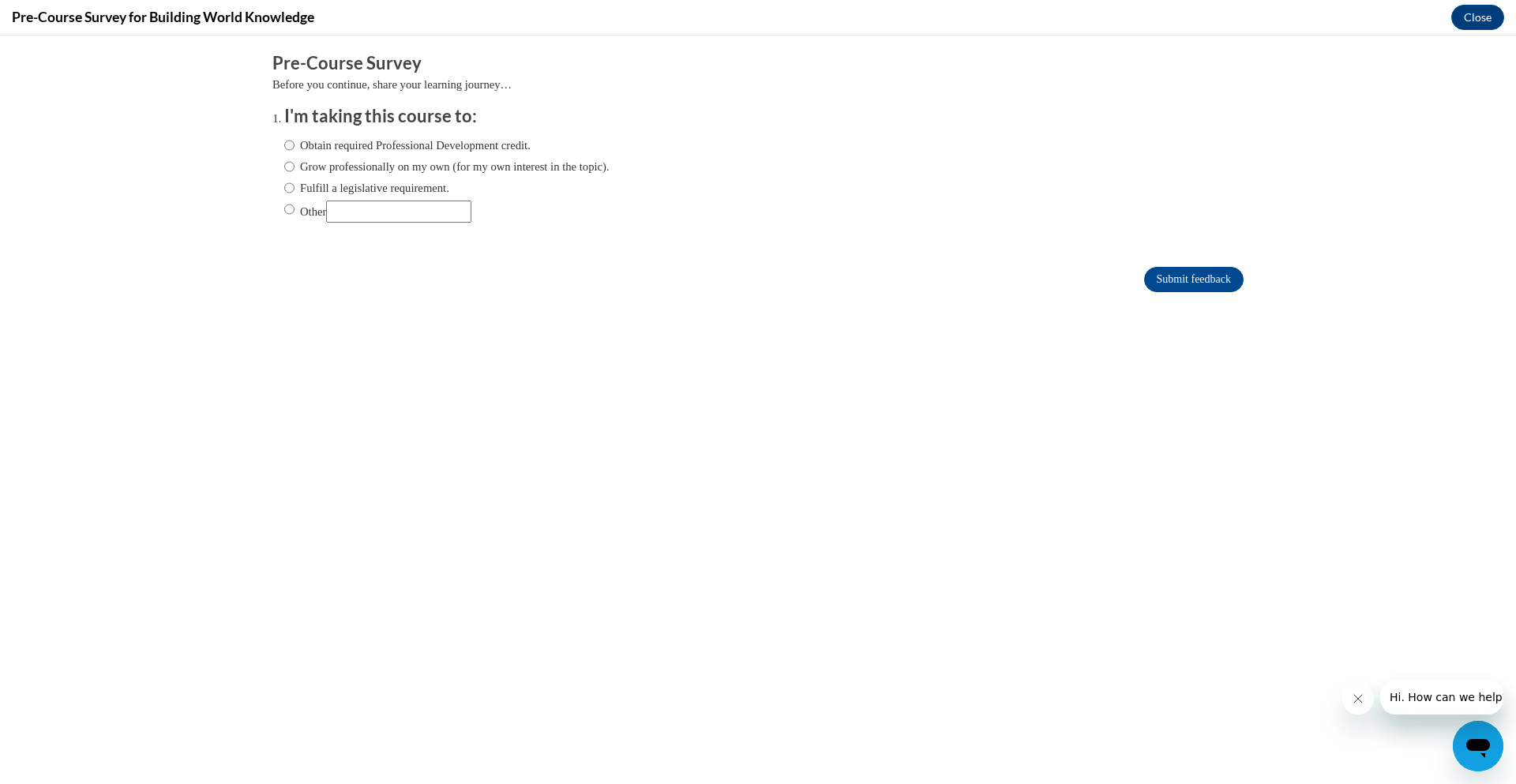
scroll to position [0, 0]
click at [477, 145] on label "Obtain required Professional Development credit." at bounding box center [407, 145] width 246 height 18
click at [294, 145] on input "Obtain required Professional Development credit." at bounding box center [289, 145] width 10 height 18
radio input "true"
click at [1160, 284] on input "Submit feedback" at bounding box center [1194, 280] width 99 height 26
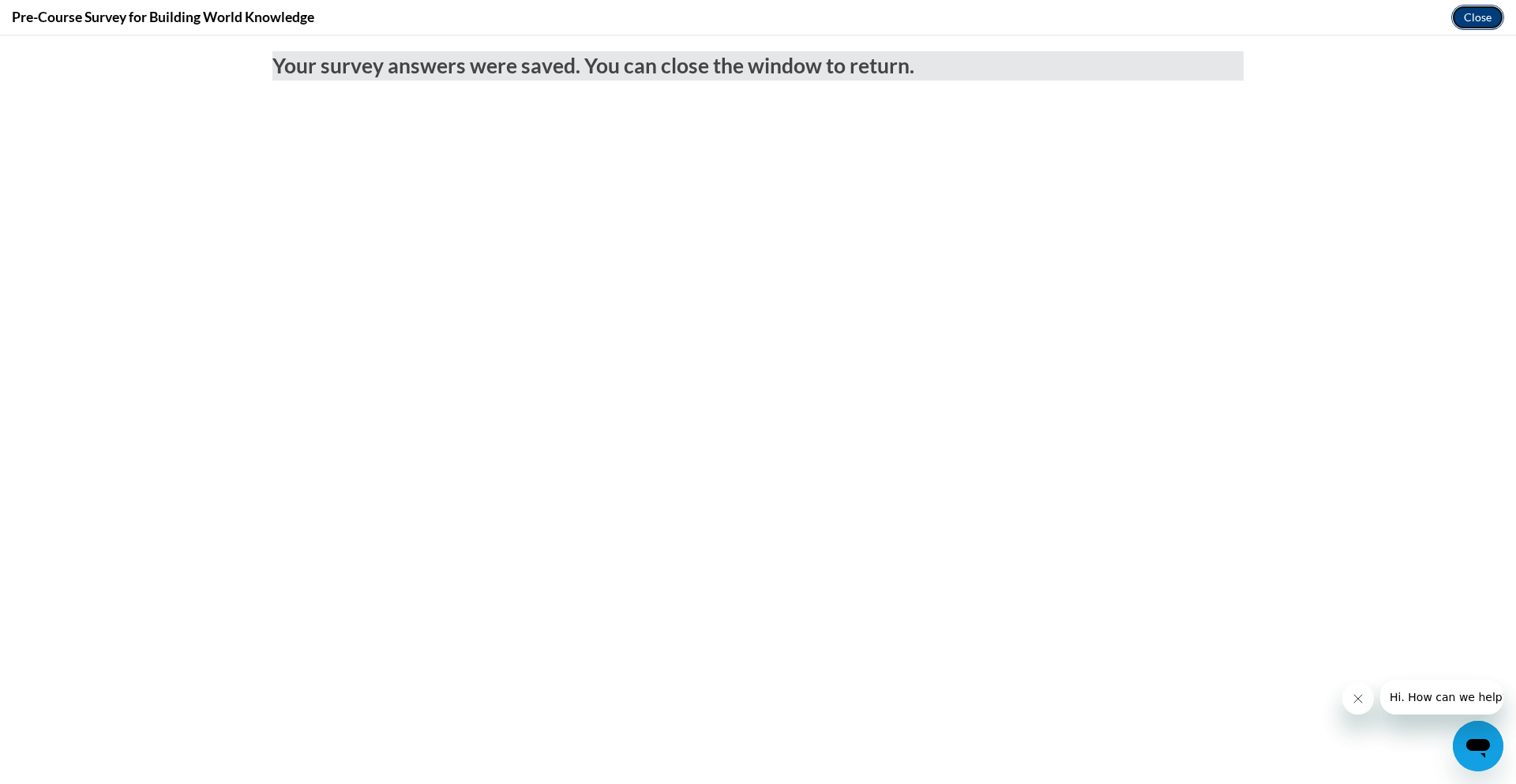
click at [1478, 17] on button "Close" at bounding box center [1478, 18] width 53 height 26
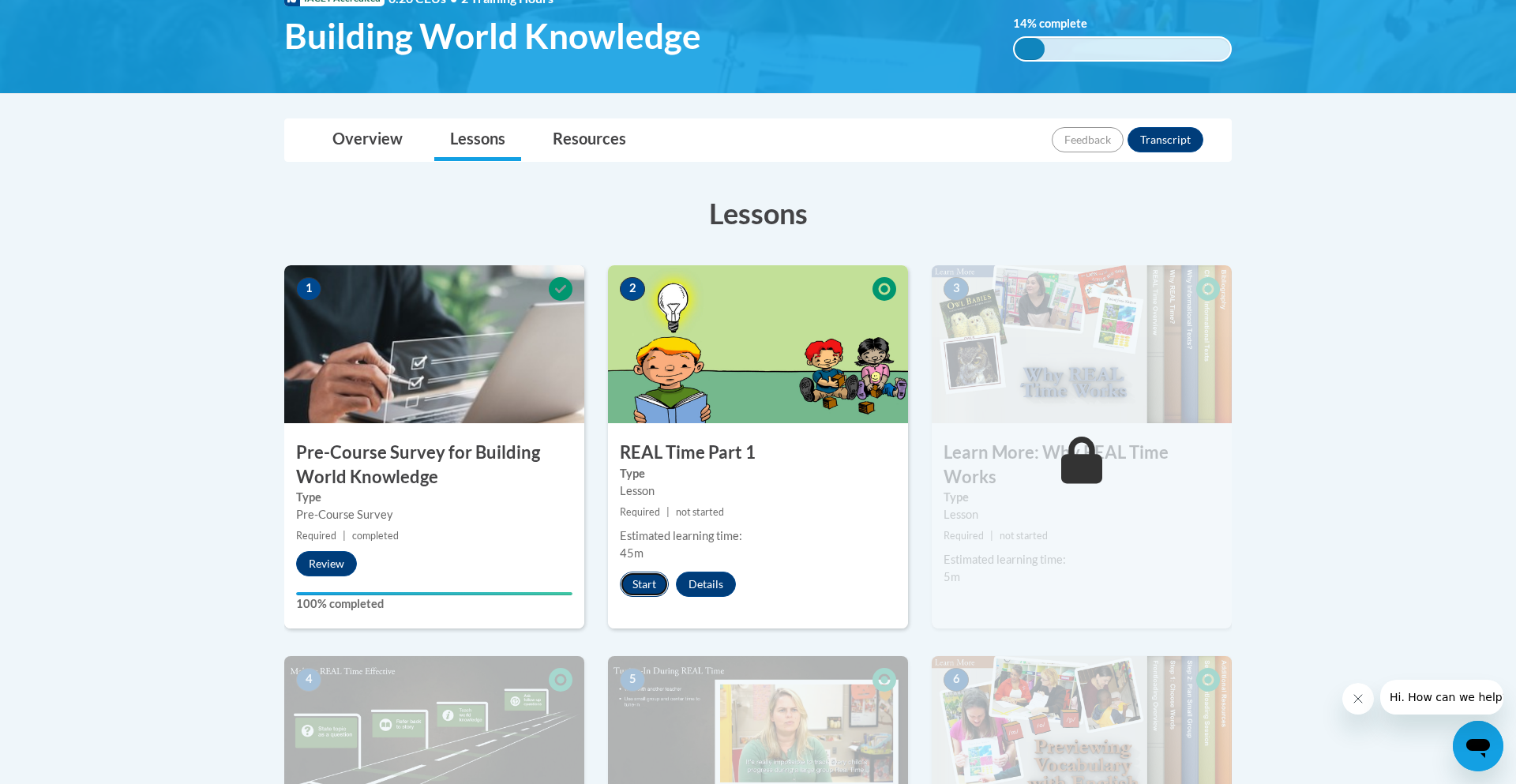
click at [665, 590] on button "Start" at bounding box center [644, 584] width 49 height 26
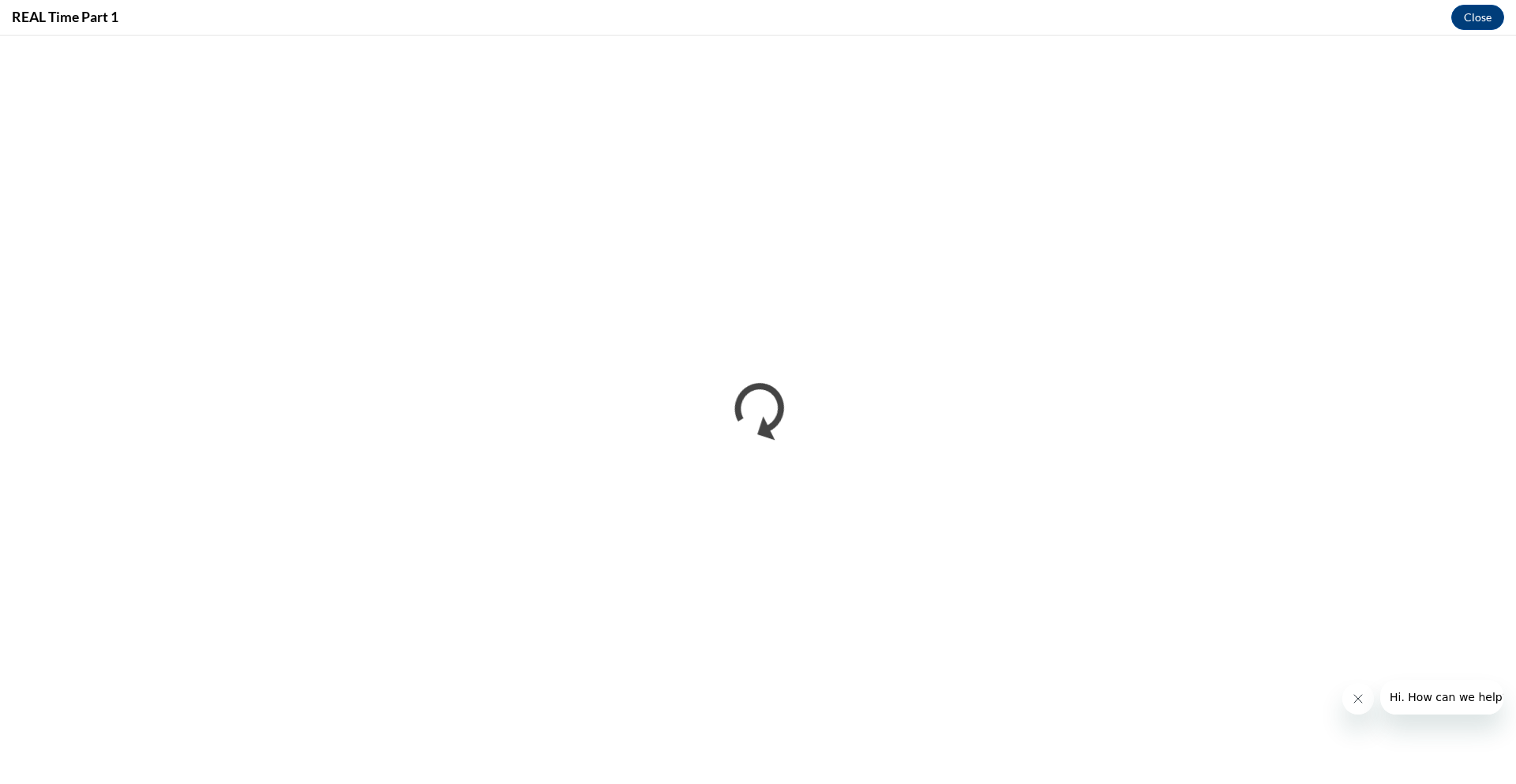
click at [1349, 696] on button "Close message from company" at bounding box center [1357, 698] width 31 height 31
